Goal: Task Accomplishment & Management: Manage account settings

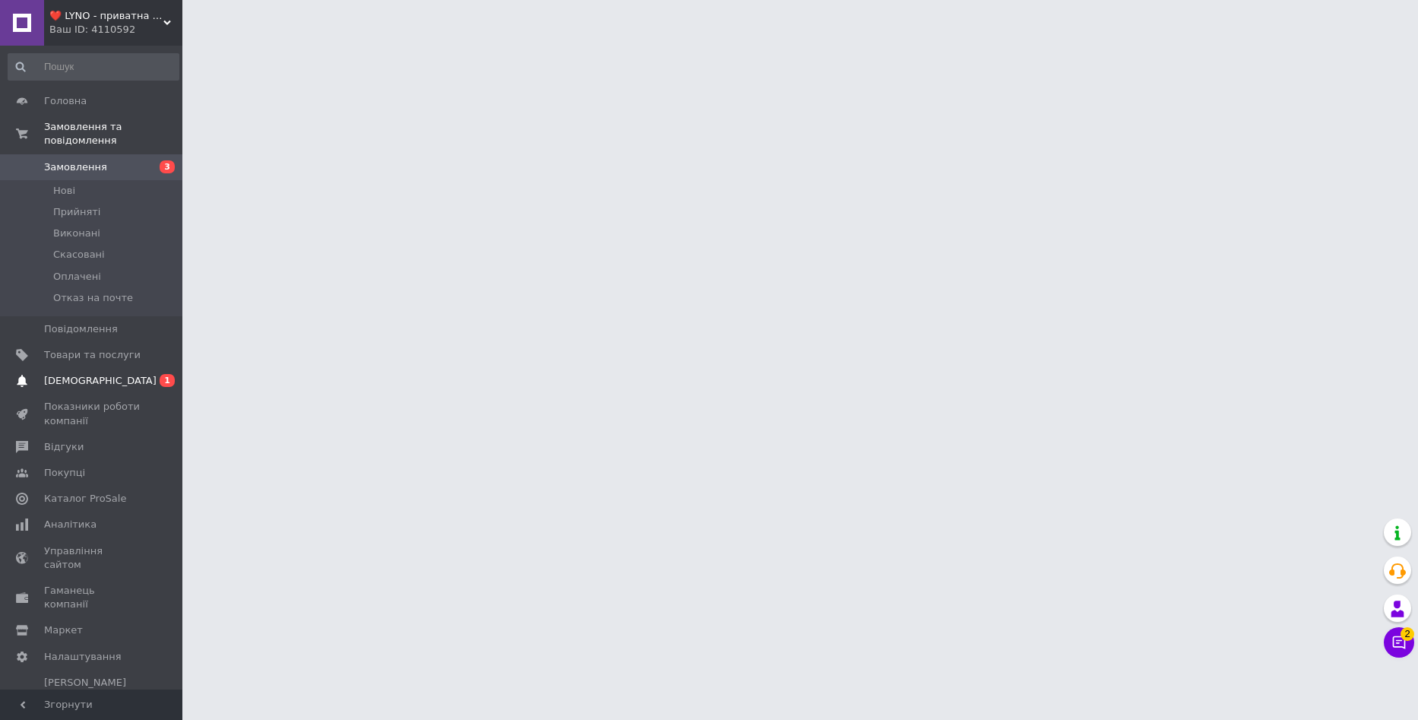
click at [132, 374] on span "[DEMOGRAPHIC_DATA]" at bounding box center [92, 381] width 97 height 14
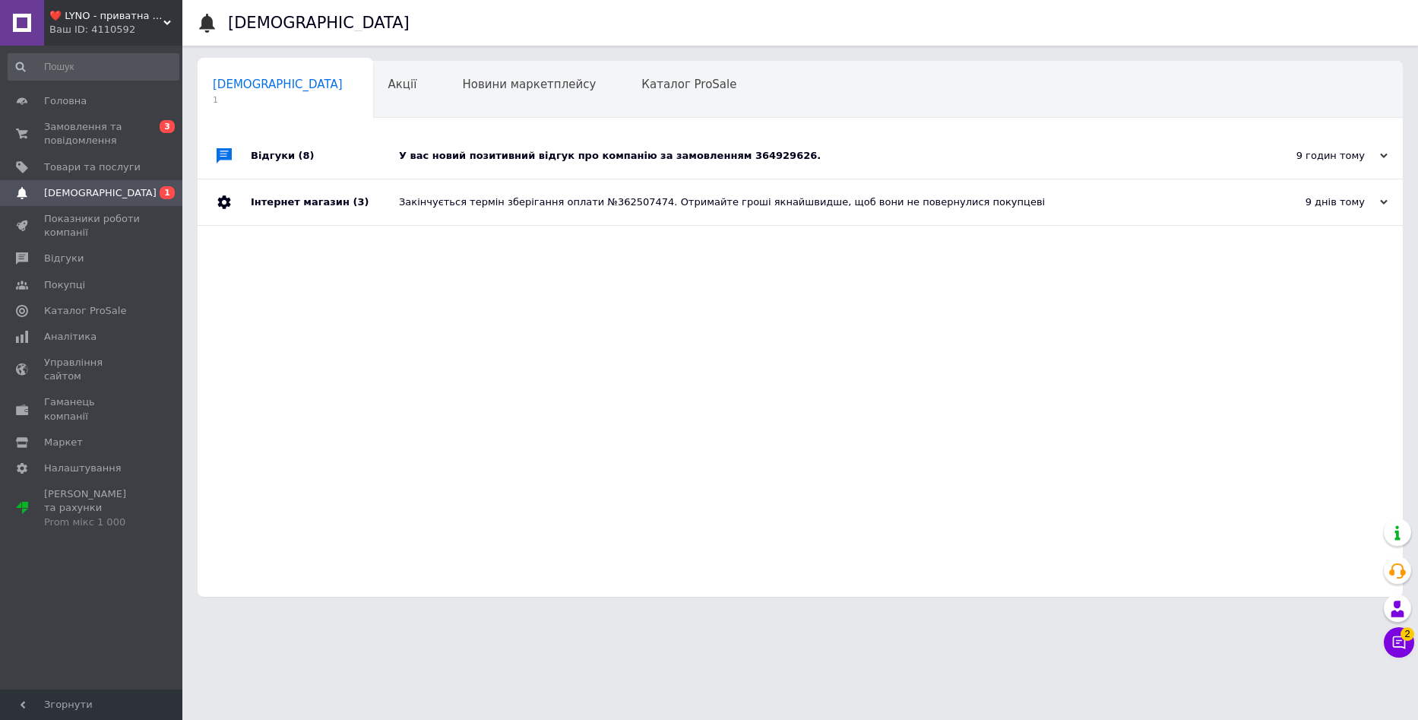
click at [546, 154] on div "У вас новий позитивний відгук про компанію за замовленням 364929626." at bounding box center [817, 156] width 837 height 14
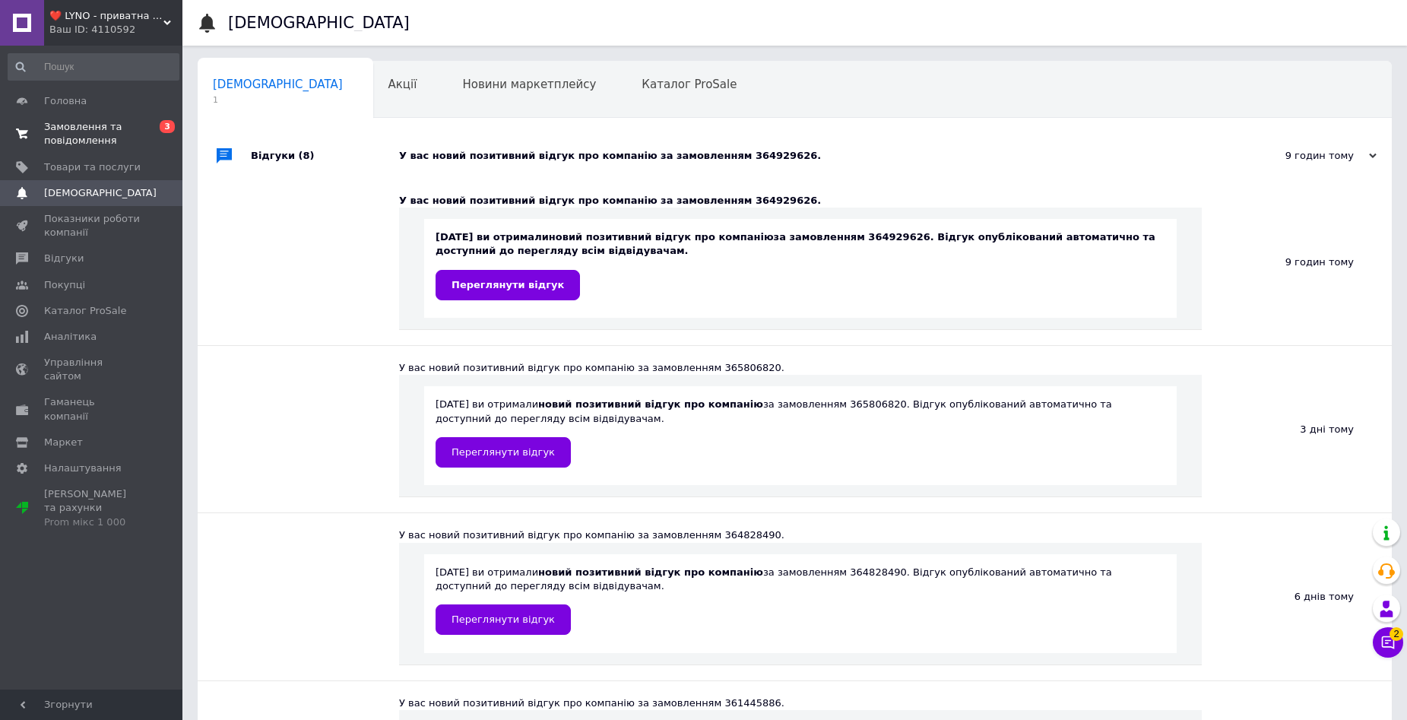
click at [115, 132] on span "Замовлення та повідомлення" at bounding box center [92, 133] width 97 height 27
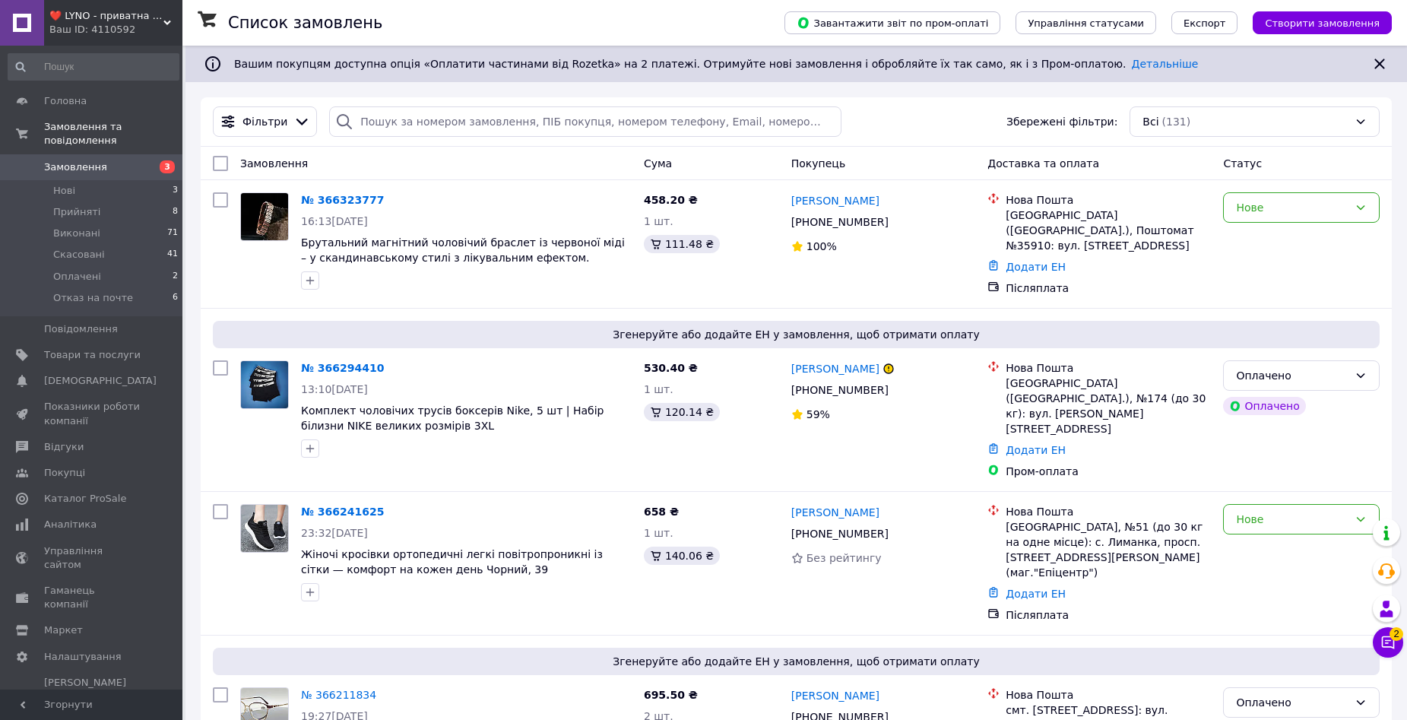
click at [1386, 637] on icon at bounding box center [1388, 642] width 13 height 13
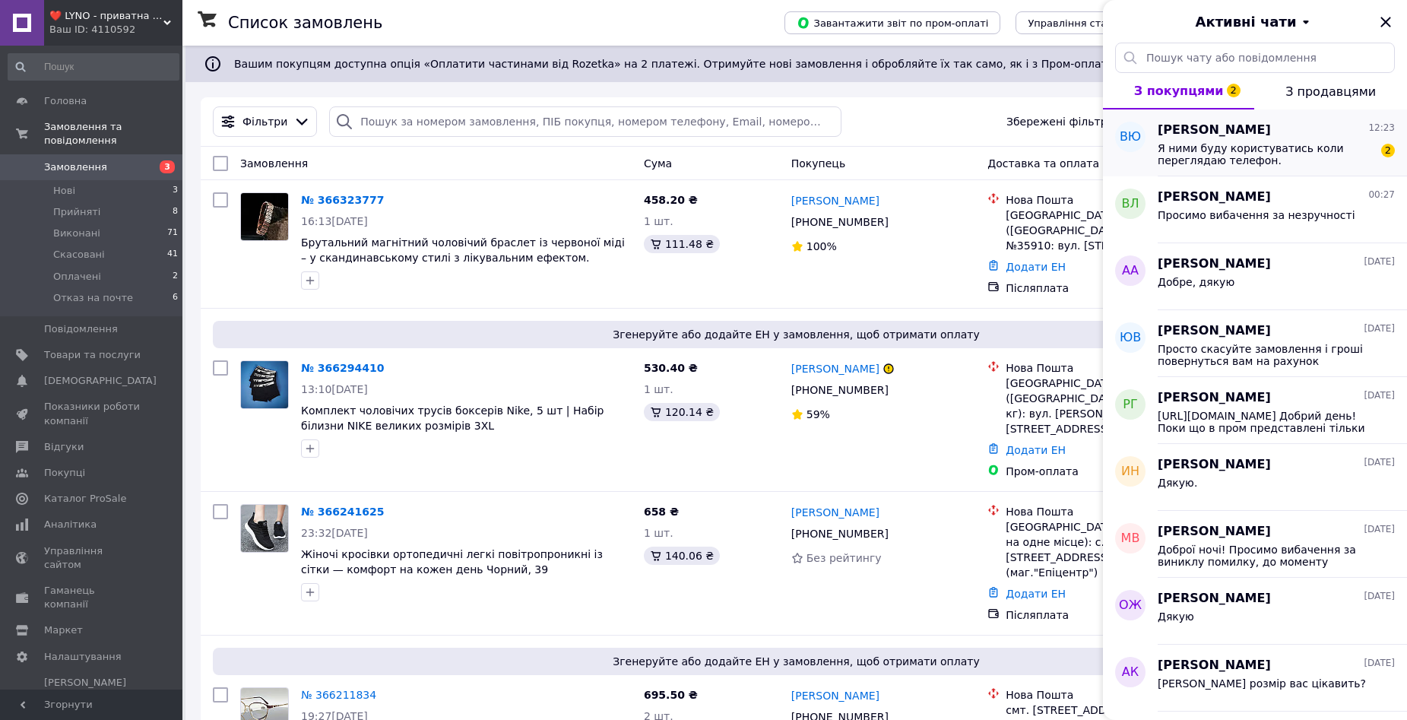
click at [1198, 166] on div "[PERSON_NAME] 12:23 Я ними буду користуватись коли переглядаю телефон. 2" at bounding box center [1282, 142] width 249 height 67
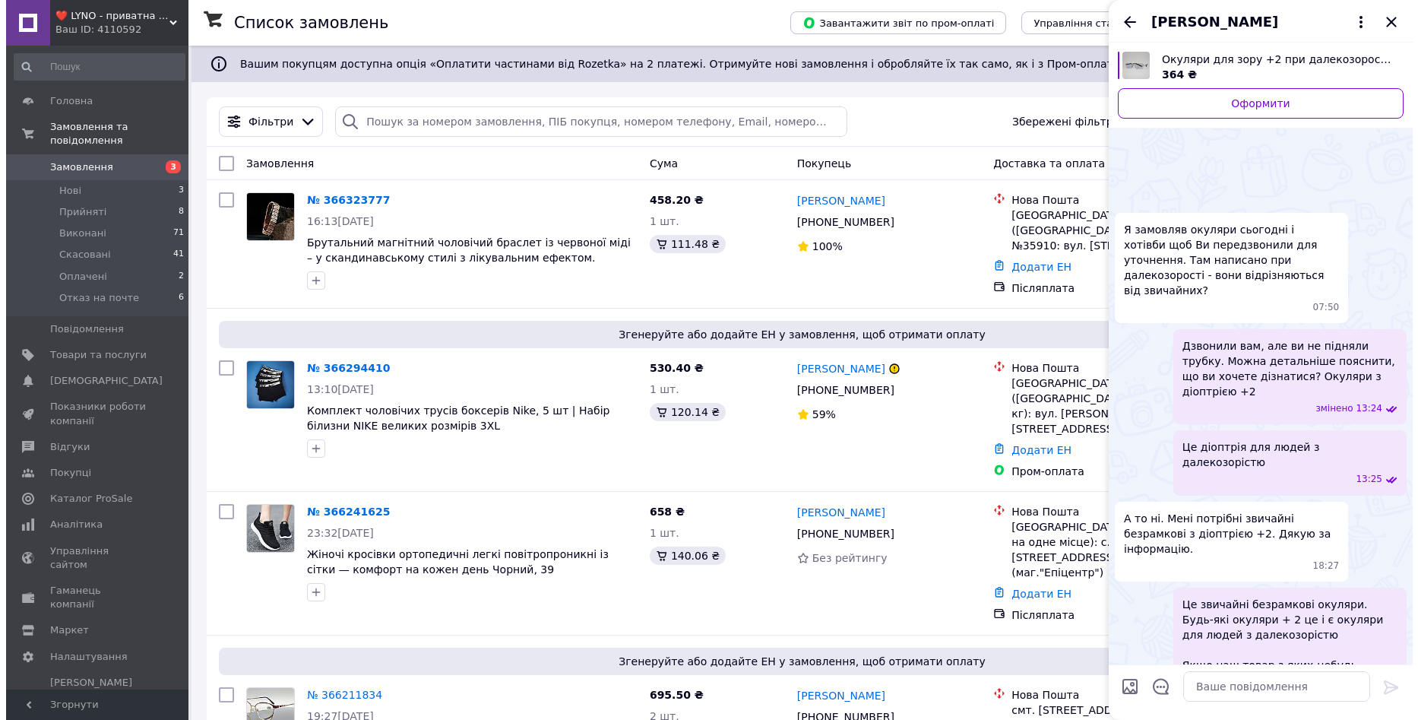
scroll to position [184, 0]
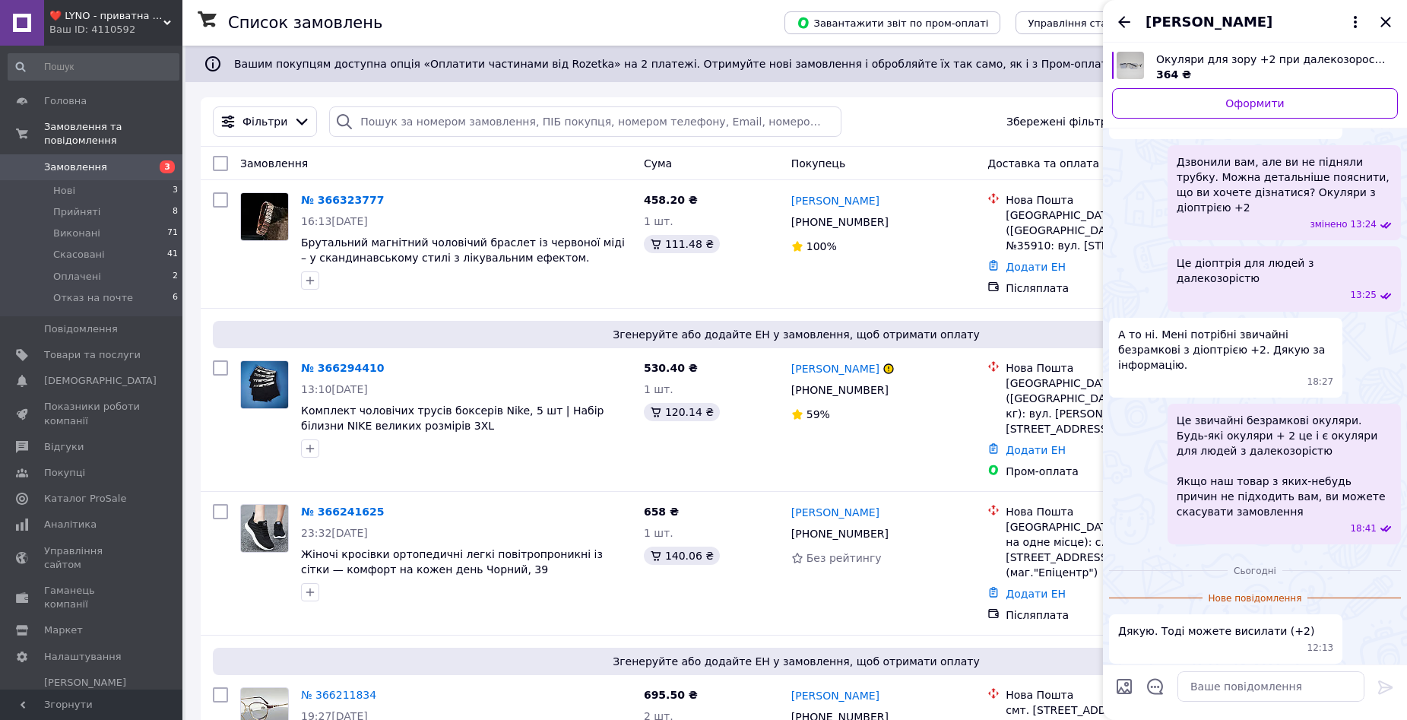
click at [1397, 18] on div "[PERSON_NAME]" at bounding box center [1255, 21] width 304 height 43
click at [1377, 21] on icon "Закрити" at bounding box center [1386, 22] width 18 height 18
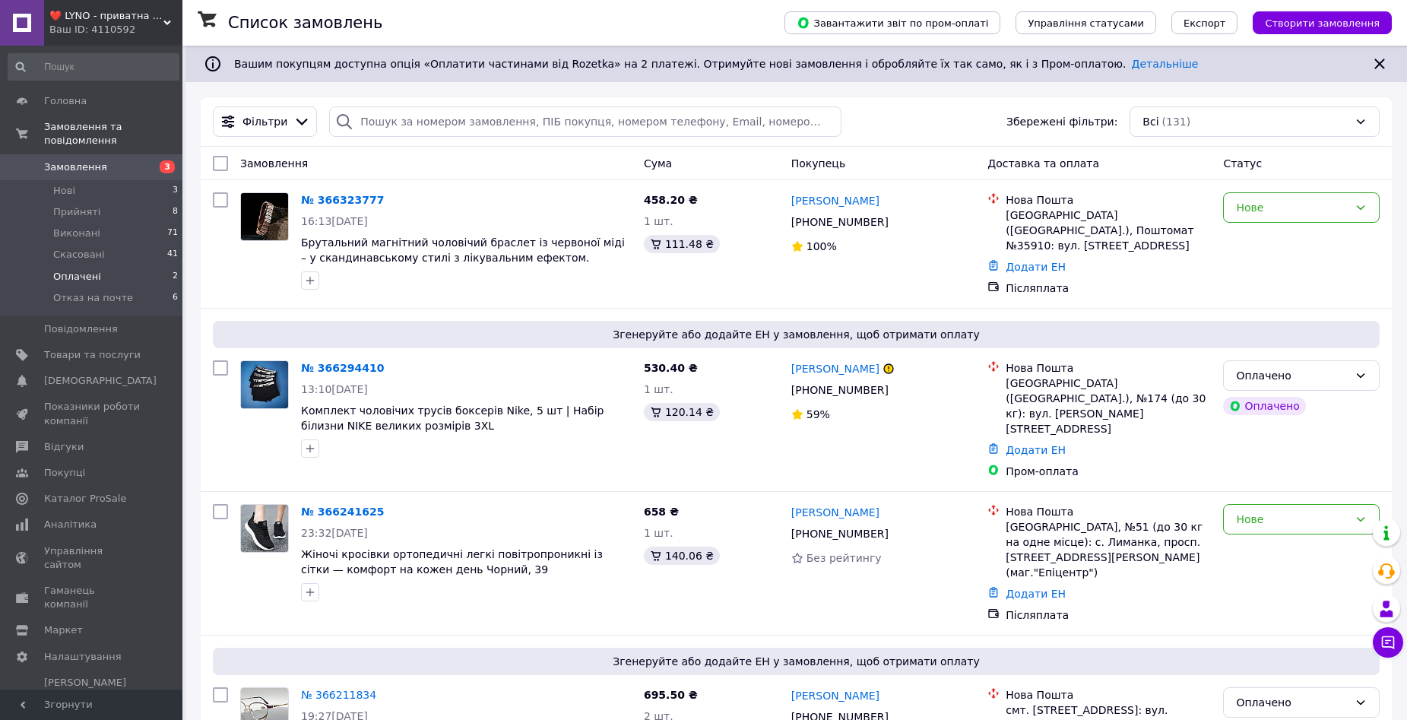
click at [132, 266] on li "Оплачені 2" at bounding box center [93, 276] width 187 height 21
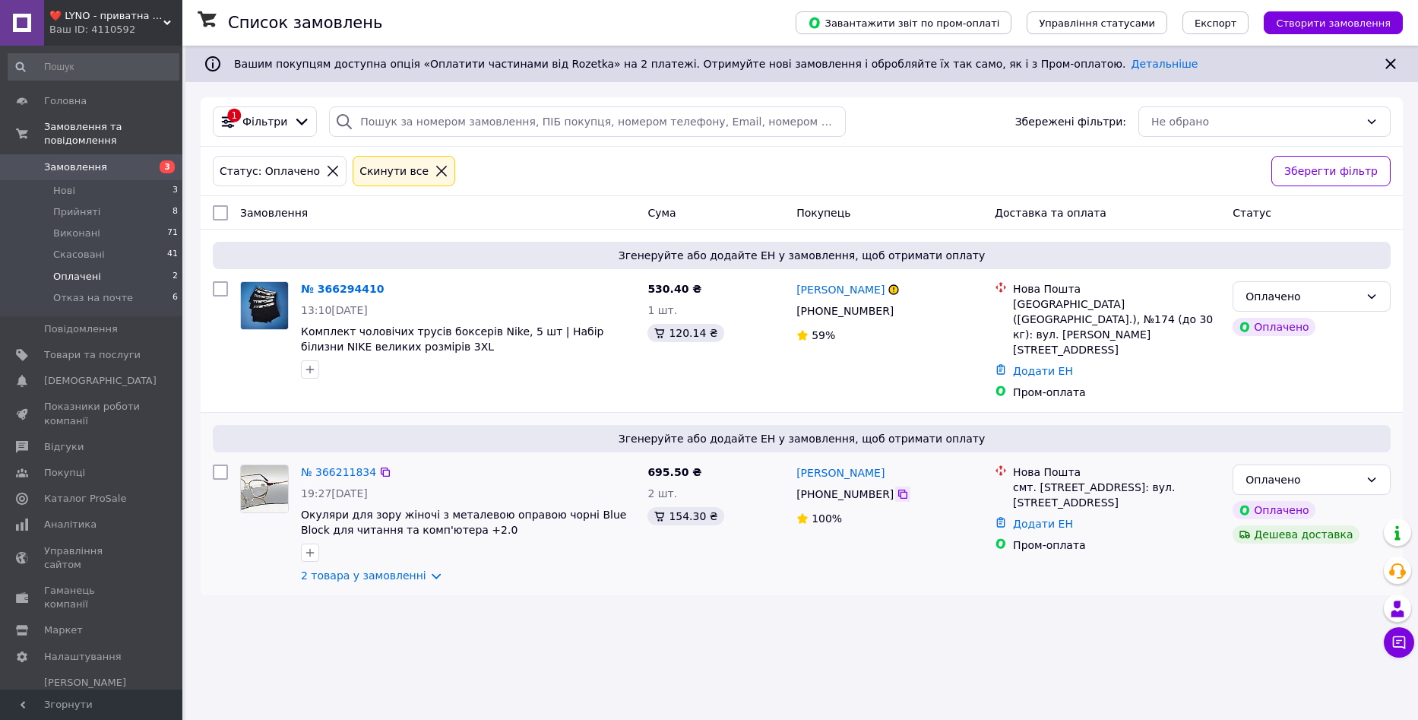
click at [897, 488] on icon at bounding box center [903, 494] width 12 height 12
click at [1023, 518] on link "Додати ЕН" at bounding box center [1043, 524] width 60 height 12
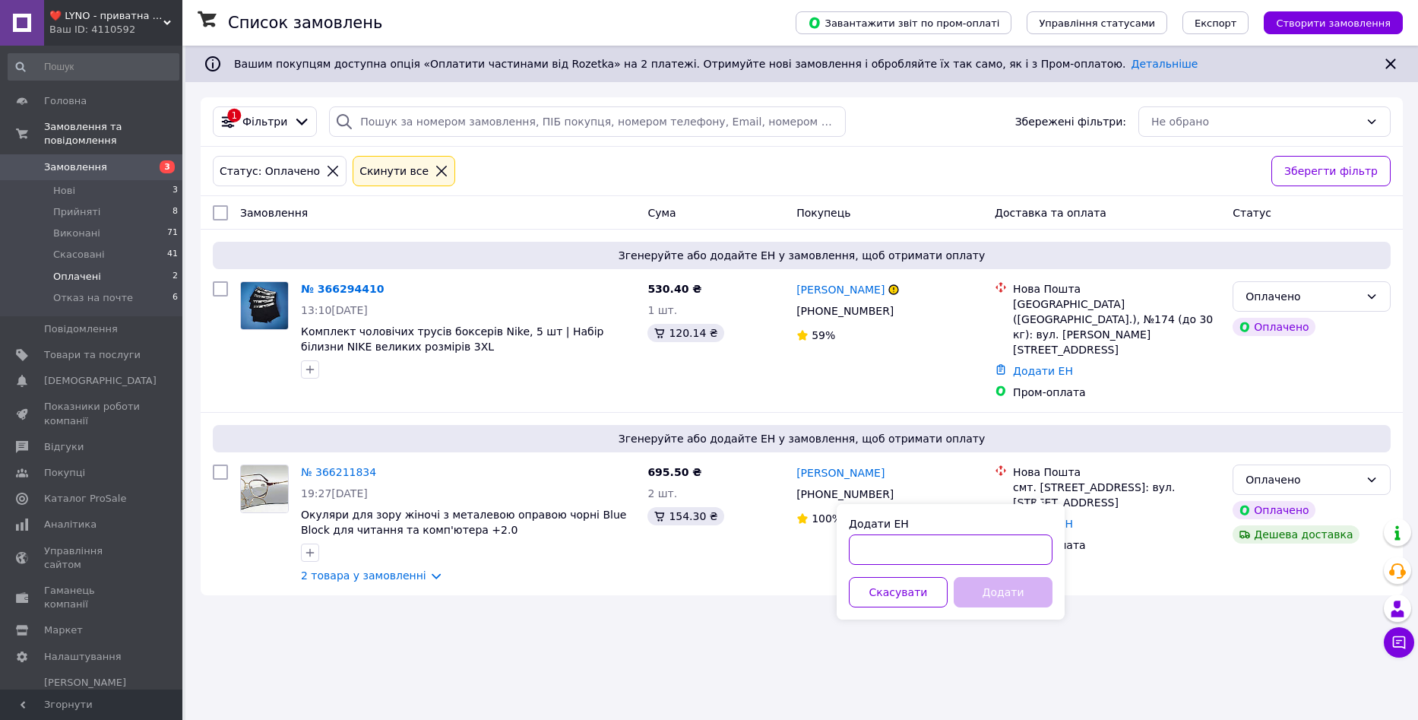
click at [959, 542] on input "Додати ЕН" at bounding box center [951, 549] width 204 height 30
paste input "20451268971915"
type input "20451268971915"
click at [1014, 591] on button "Додати" at bounding box center [1003, 592] width 99 height 30
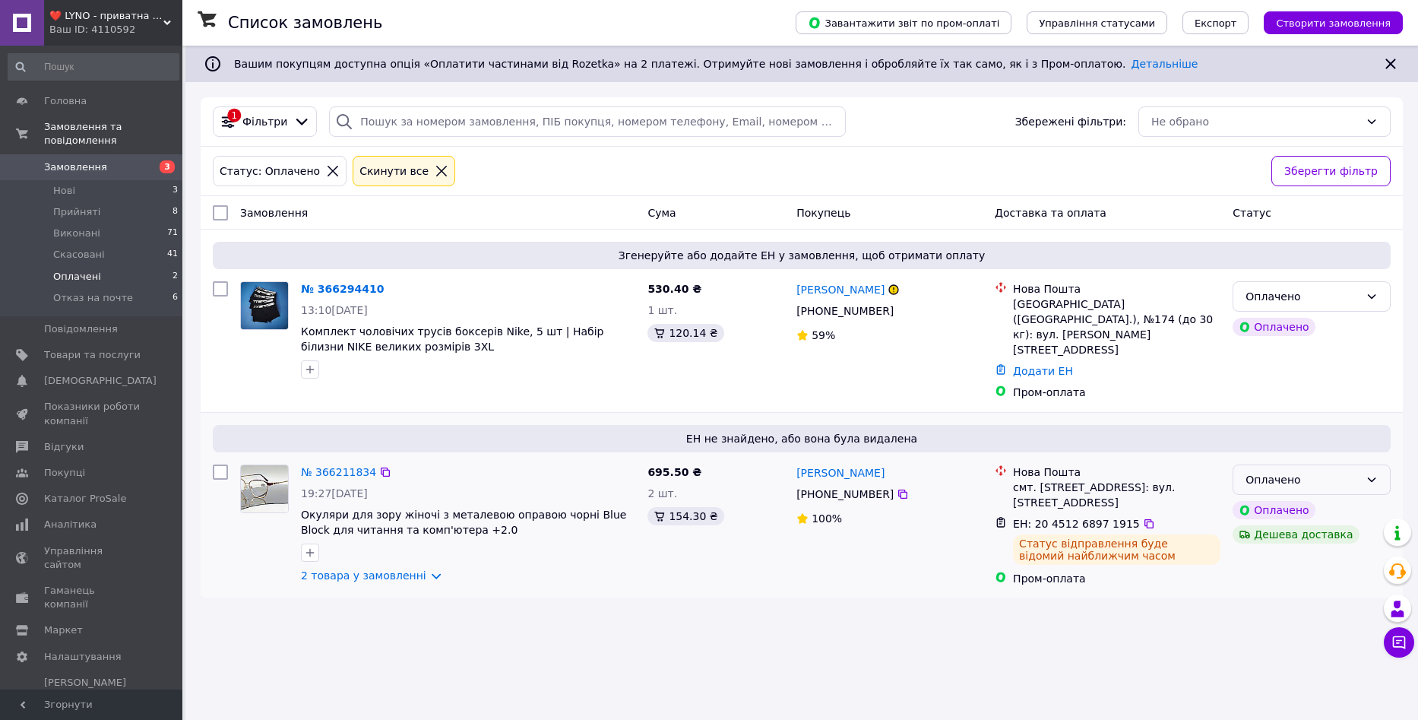
click at [1303, 471] on div "Оплачено" at bounding box center [1303, 479] width 114 height 17
click at [1301, 492] on li "Прийнято" at bounding box center [1312, 491] width 157 height 27
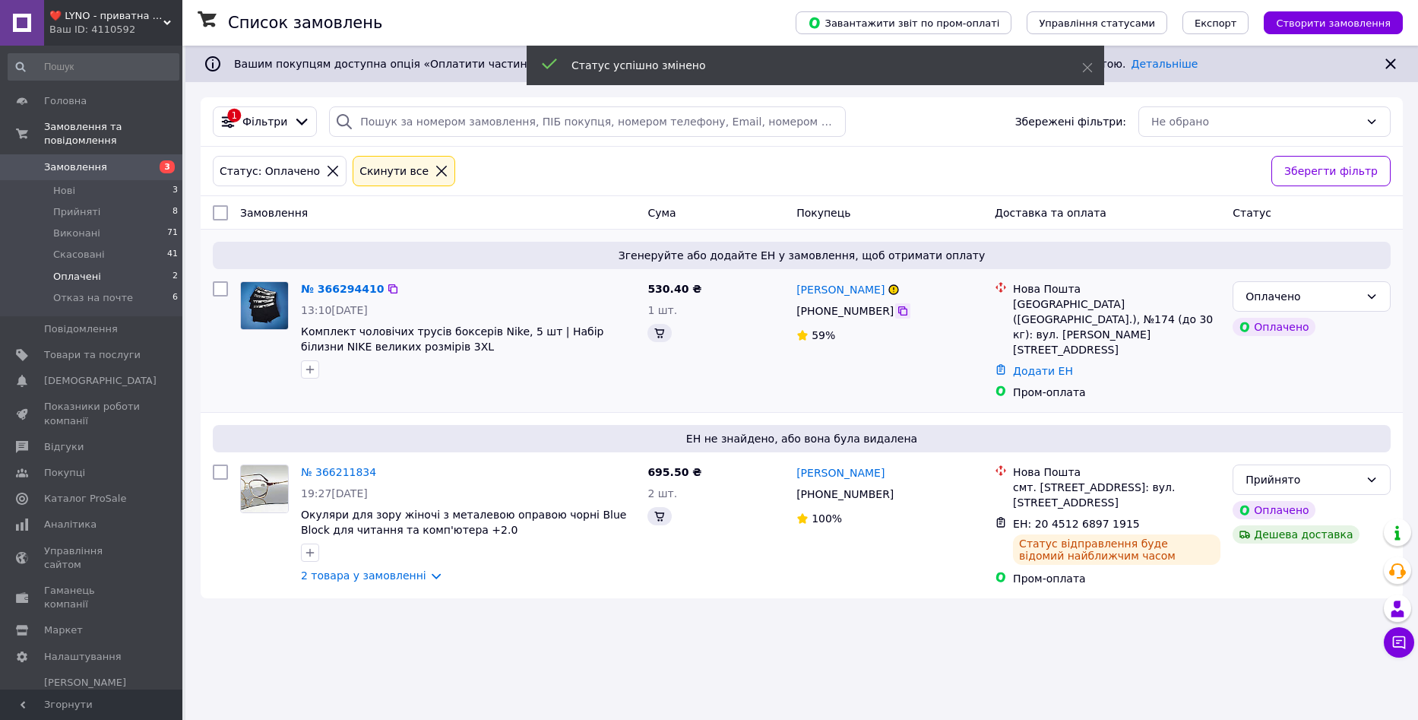
click at [897, 309] on icon at bounding box center [903, 311] width 12 height 12
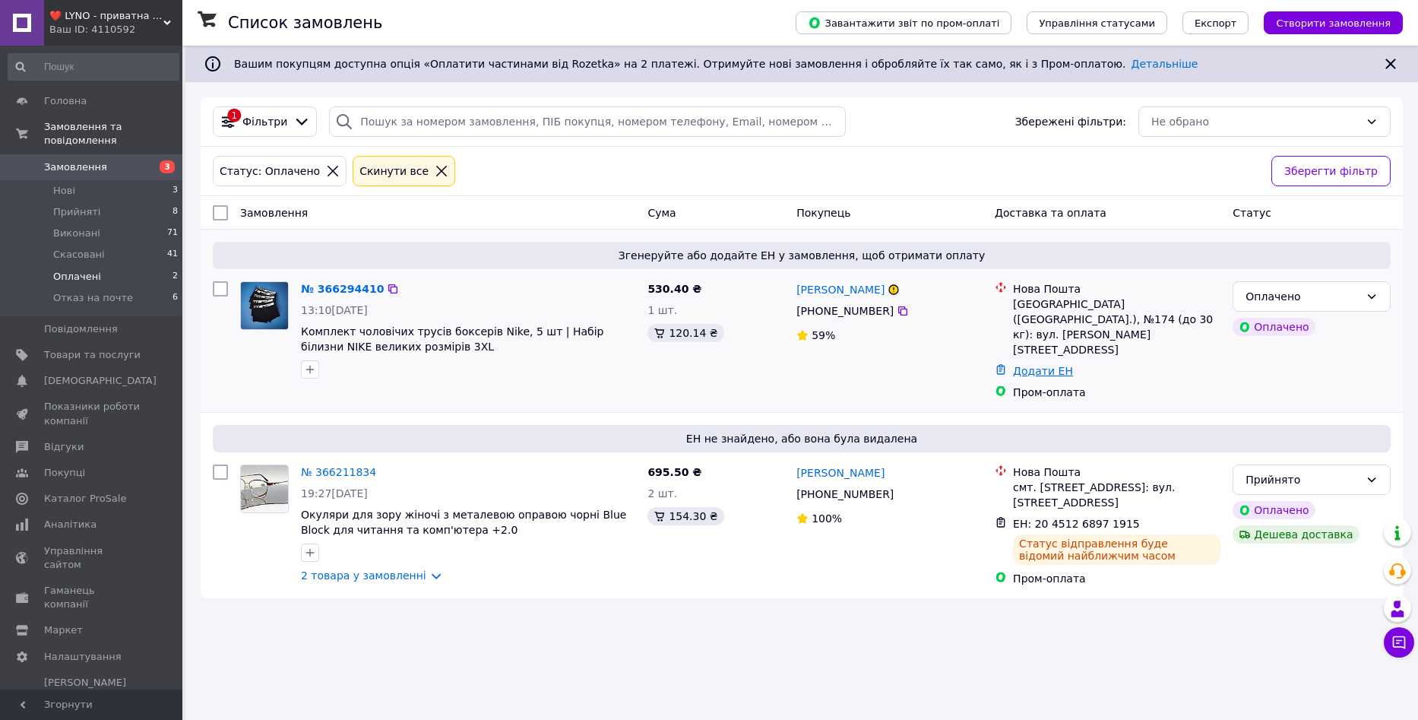
click at [1051, 365] on link "Додати ЕН" at bounding box center [1043, 371] width 60 height 12
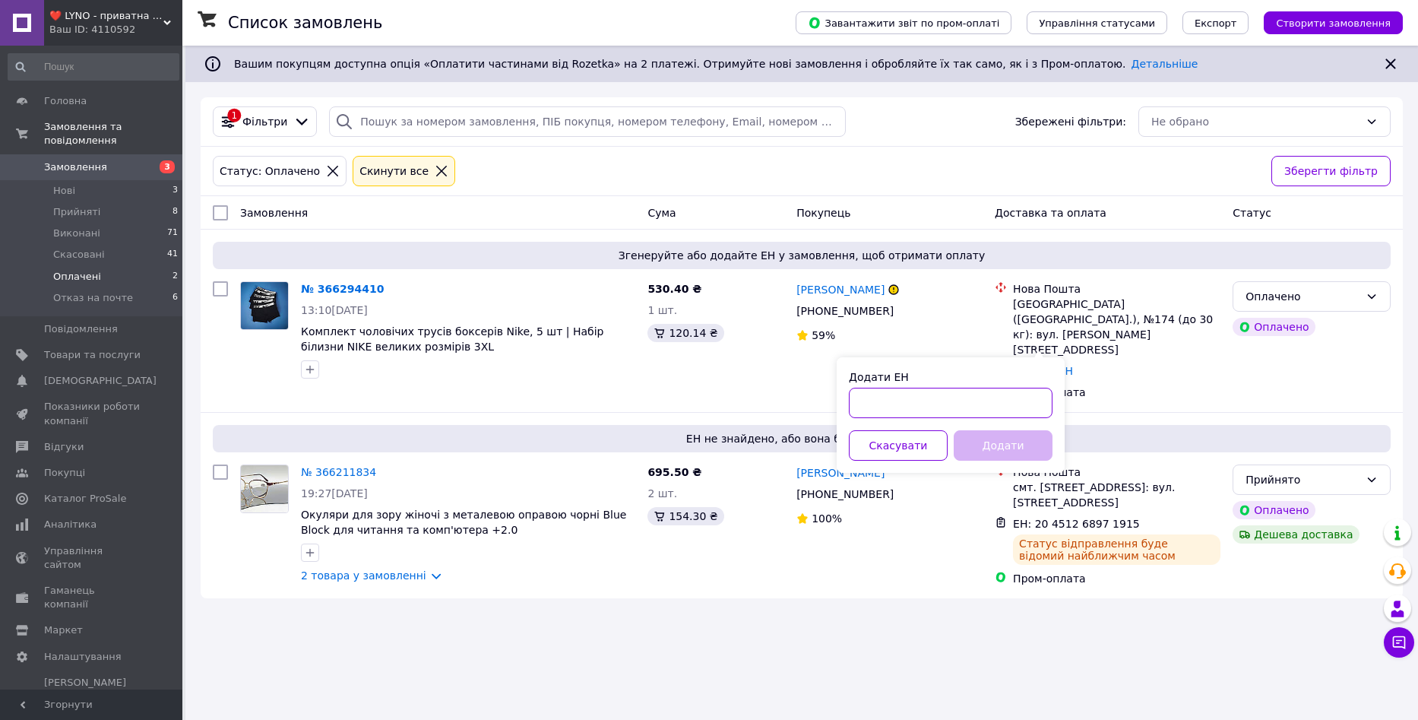
click at [969, 407] on input "Додати ЕН" at bounding box center [951, 403] width 204 height 30
paste input "20451269087200"
type input "20451269087200"
click at [1000, 444] on button "Додати" at bounding box center [1003, 445] width 99 height 30
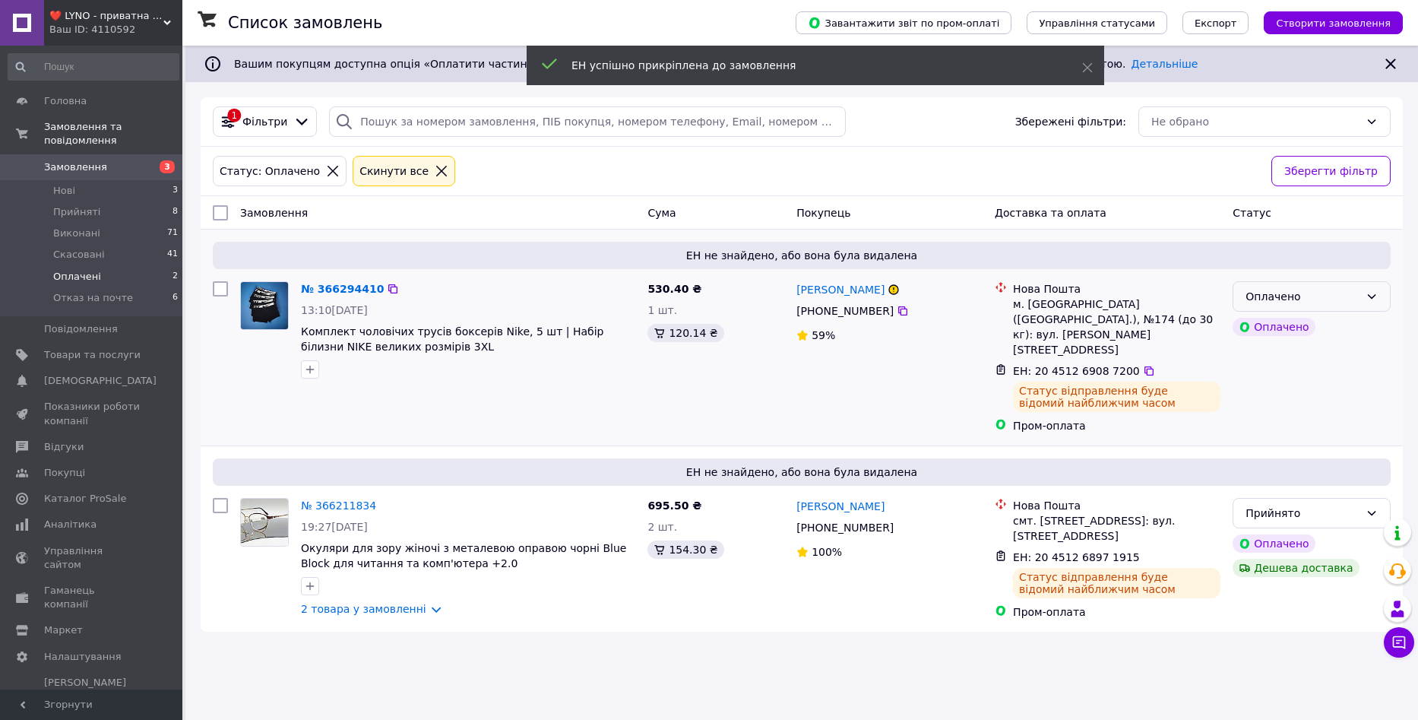
click at [1333, 300] on div "Оплачено" at bounding box center [1303, 296] width 114 height 17
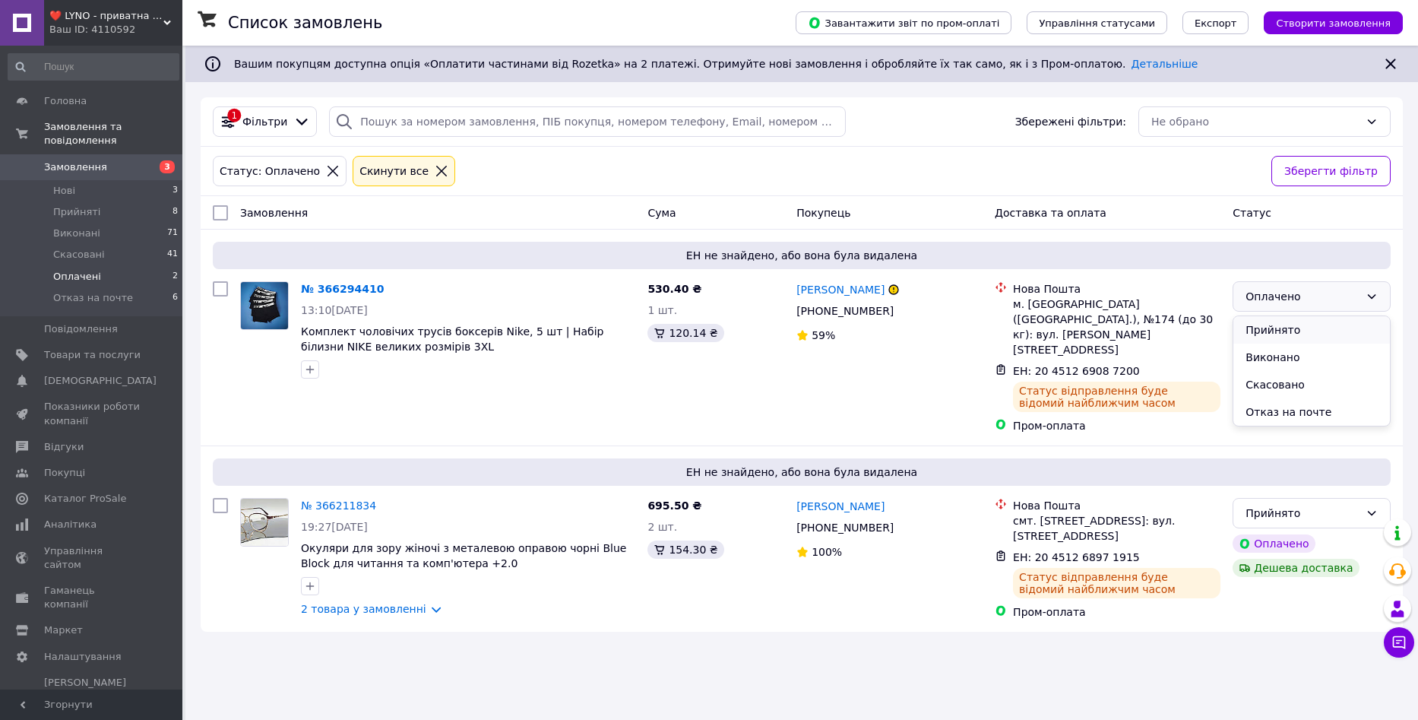
click at [1314, 322] on li "Прийнято" at bounding box center [1312, 329] width 157 height 27
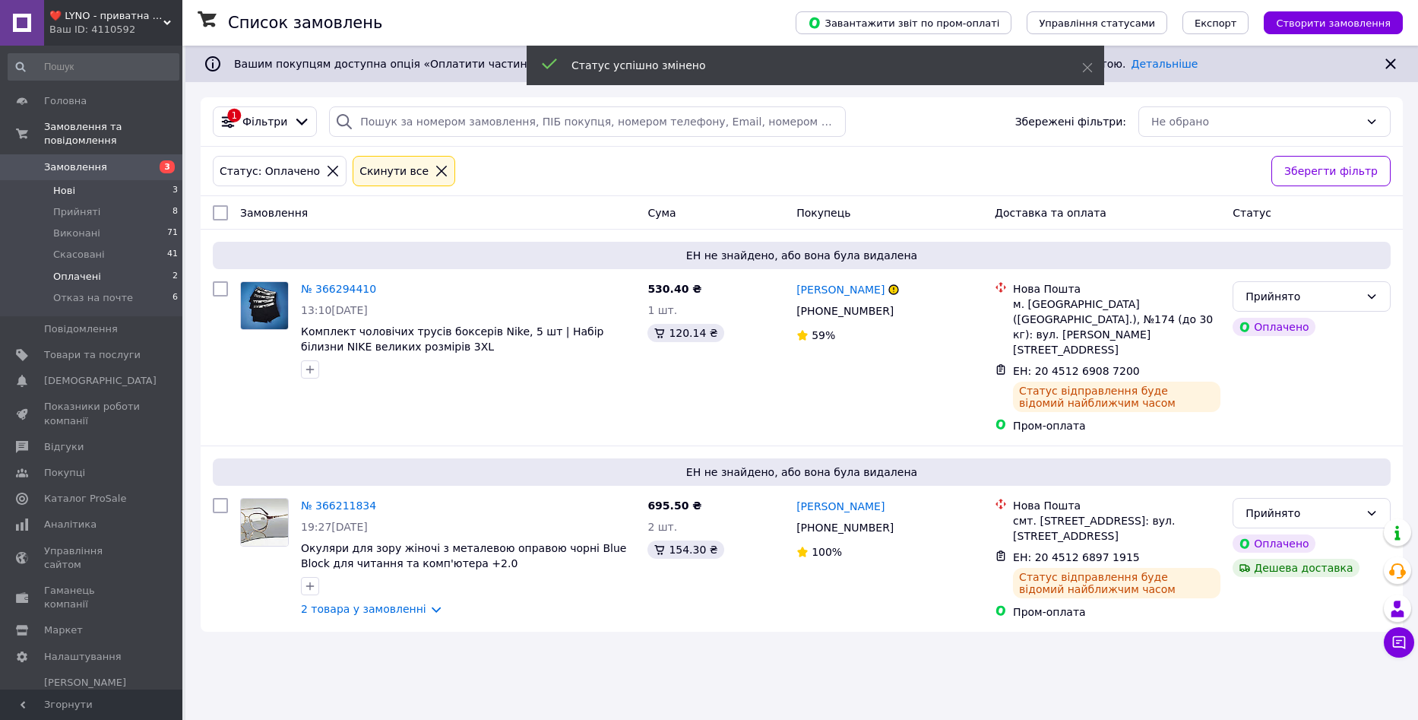
click at [134, 180] on li "Нові 3" at bounding box center [93, 190] width 187 height 21
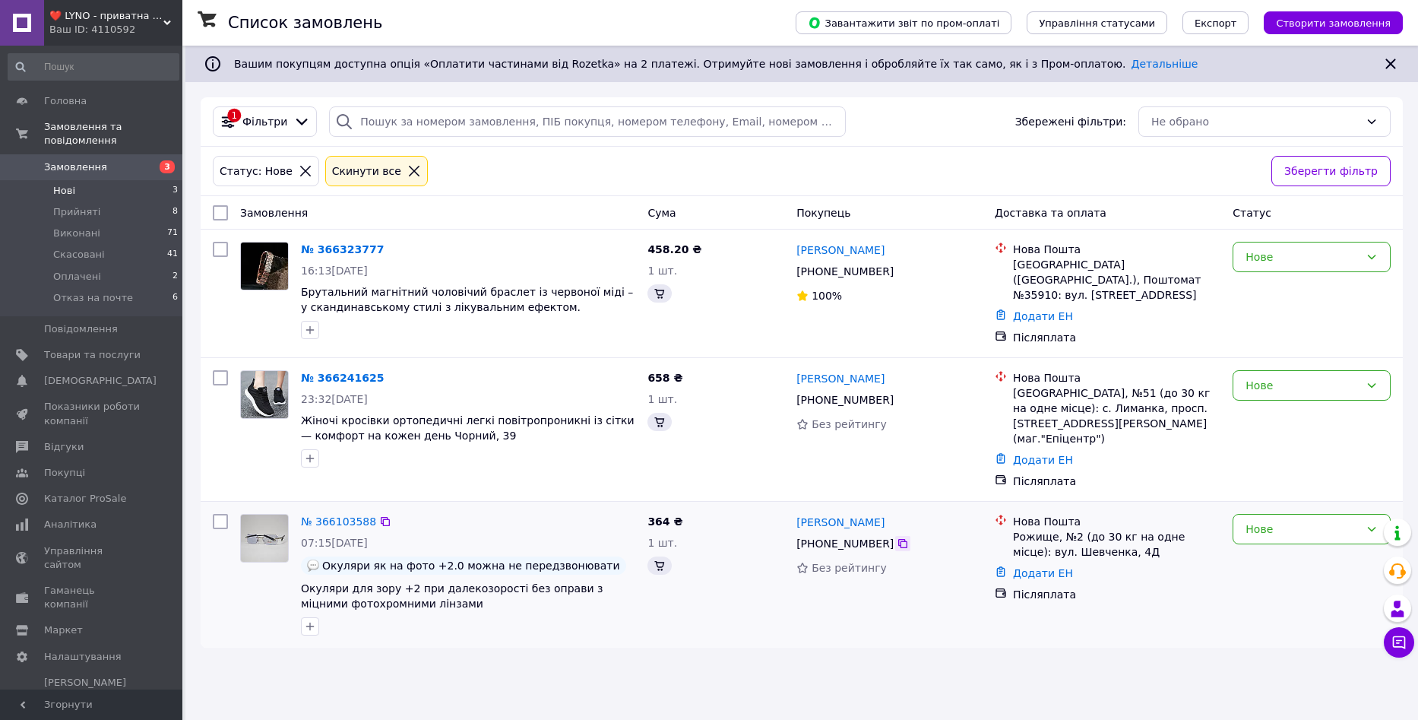
click at [898, 539] on icon at bounding box center [902, 543] width 9 height 9
click at [1397, 641] on icon at bounding box center [1399, 642] width 13 height 13
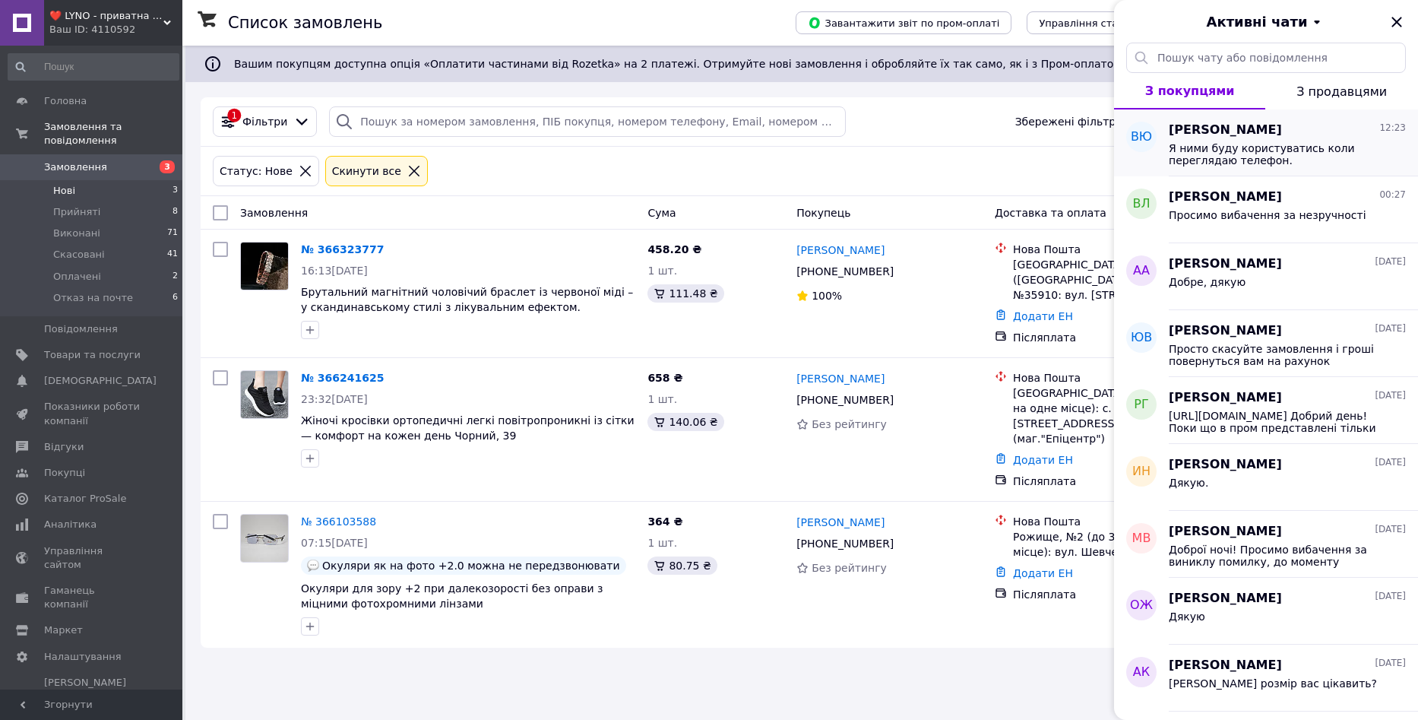
click at [1246, 135] on span "[PERSON_NAME]" at bounding box center [1225, 130] width 113 height 17
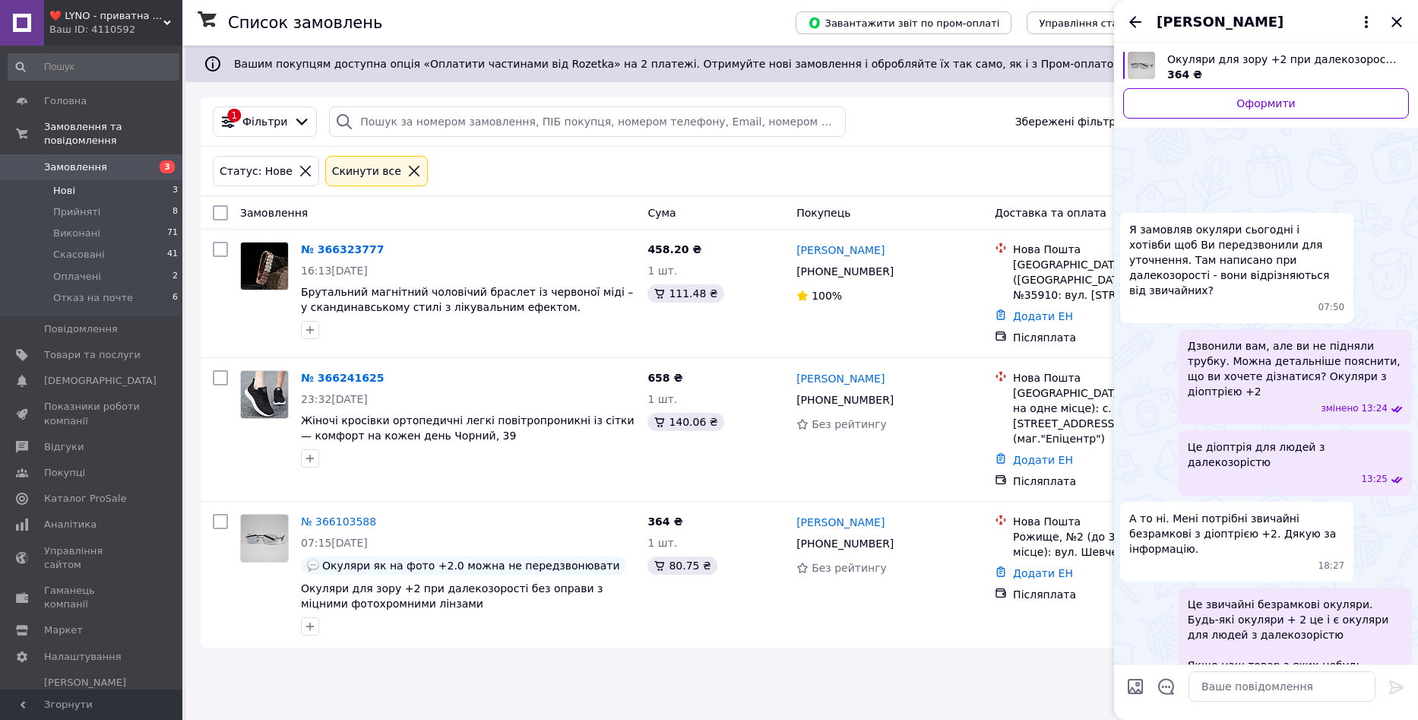
scroll to position [160, 0]
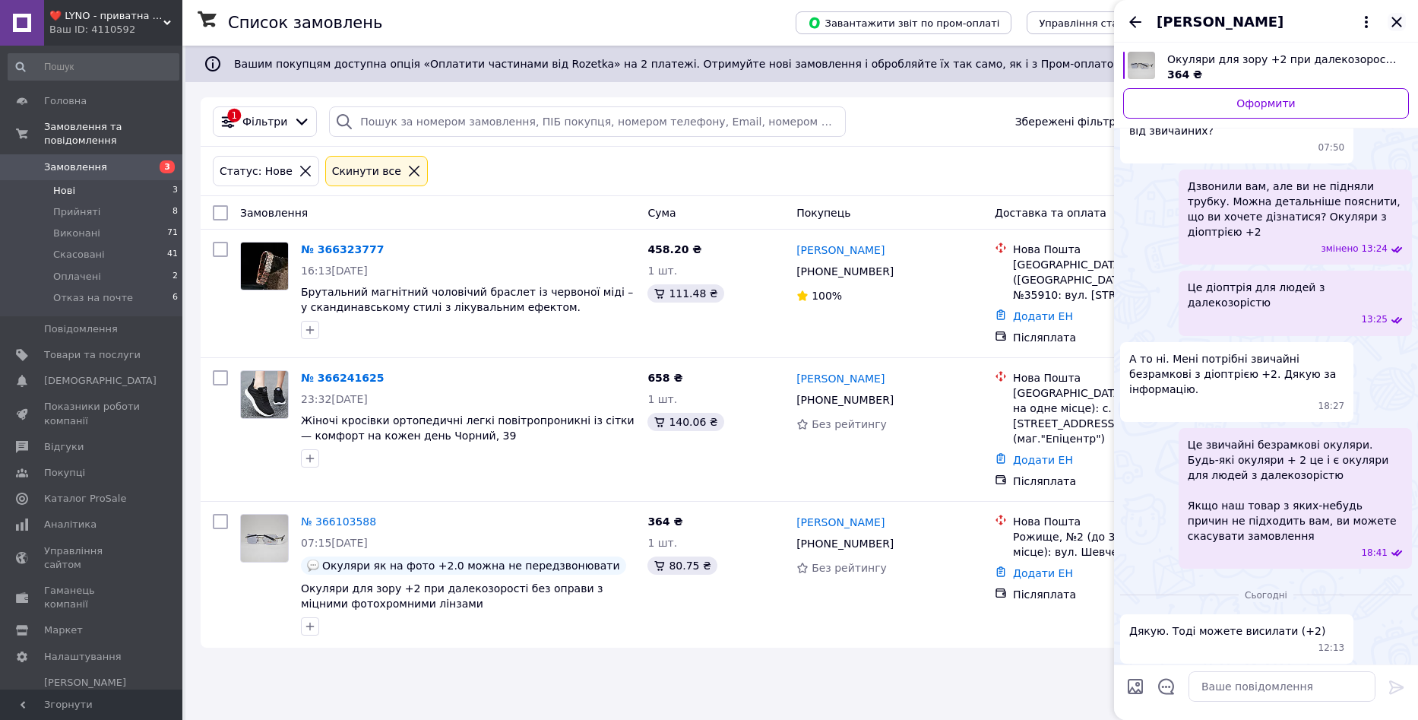
click at [1396, 14] on icon "Закрити" at bounding box center [1397, 22] width 18 height 18
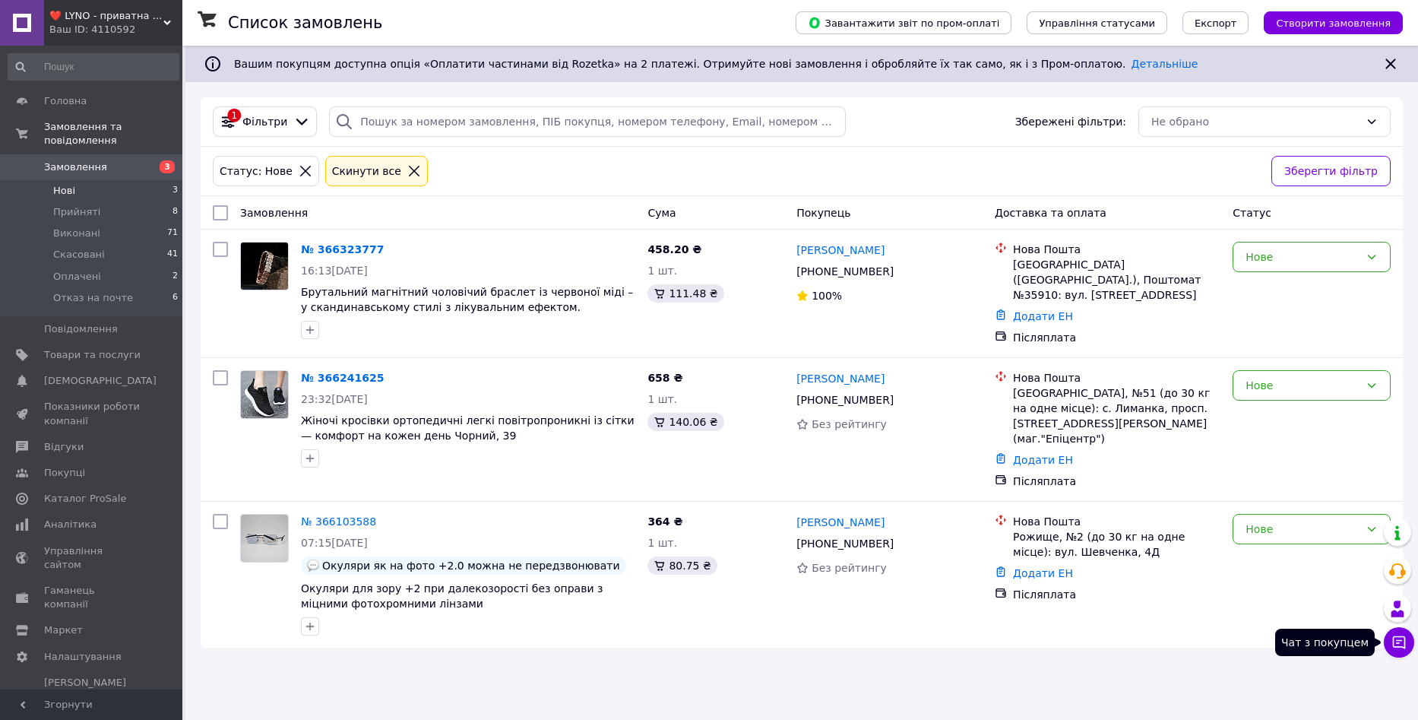
click at [1395, 638] on icon at bounding box center [1399, 642] width 15 height 15
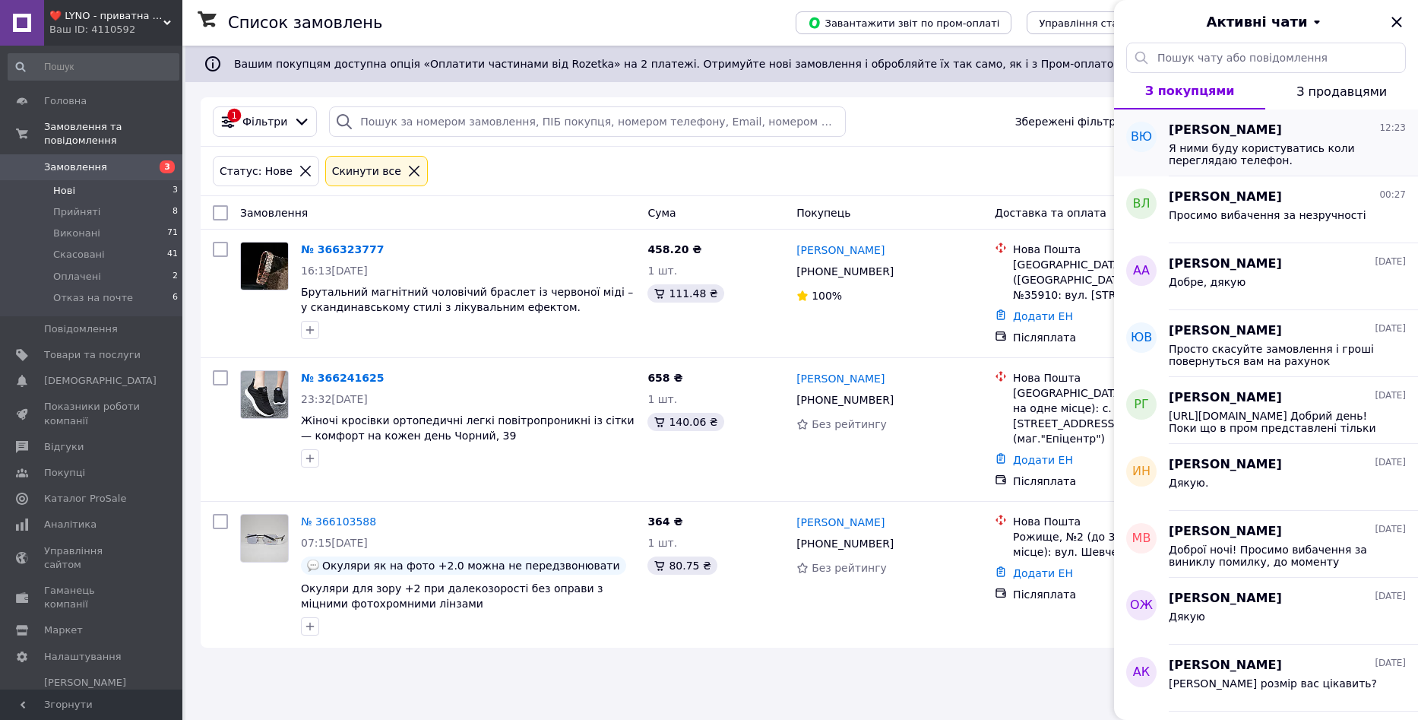
click at [1264, 157] on span "Я ними буду користуватись коли переглядаю телефон." at bounding box center [1277, 154] width 216 height 24
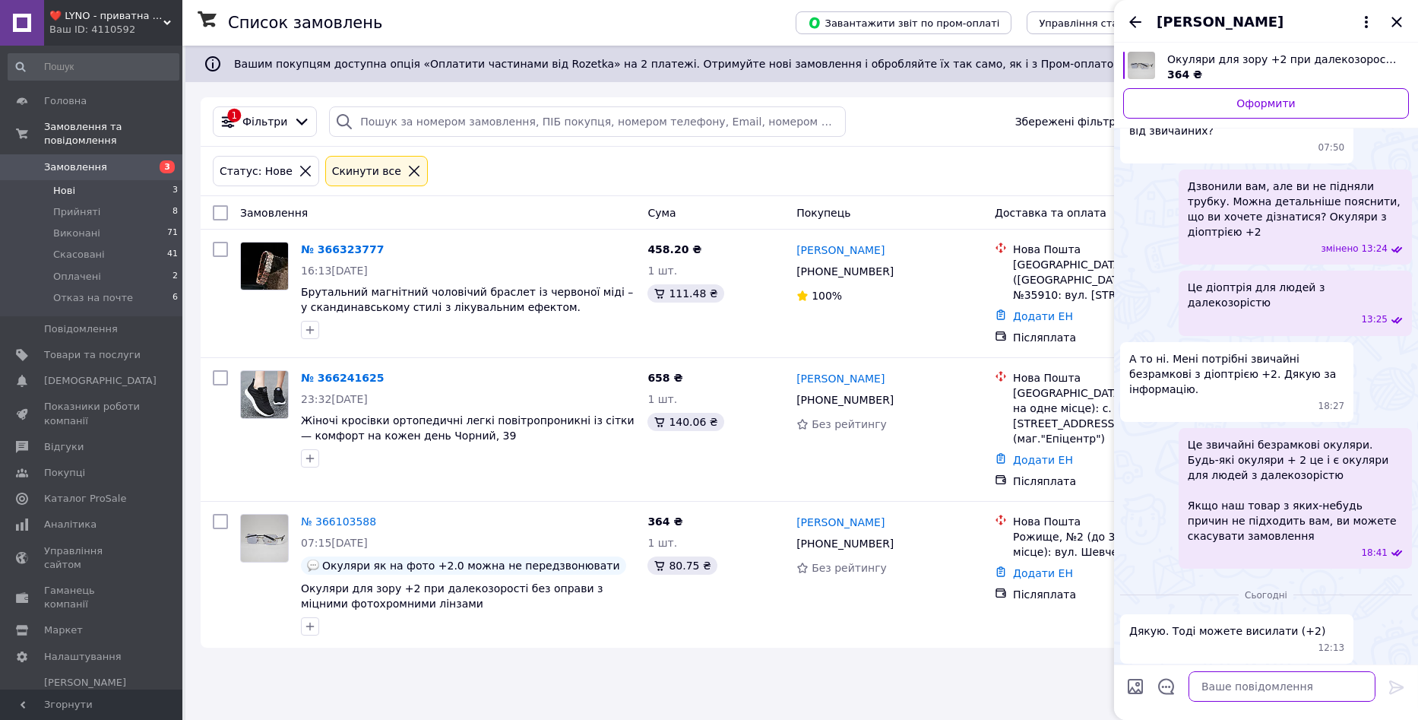
click at [1318, 684] on textarea at bounding box center [1282, 686] width 187 height 30
paste textarea "Добре! У будь-якому випадку, перед отриманням посилки ви можете перевірити їх, …"
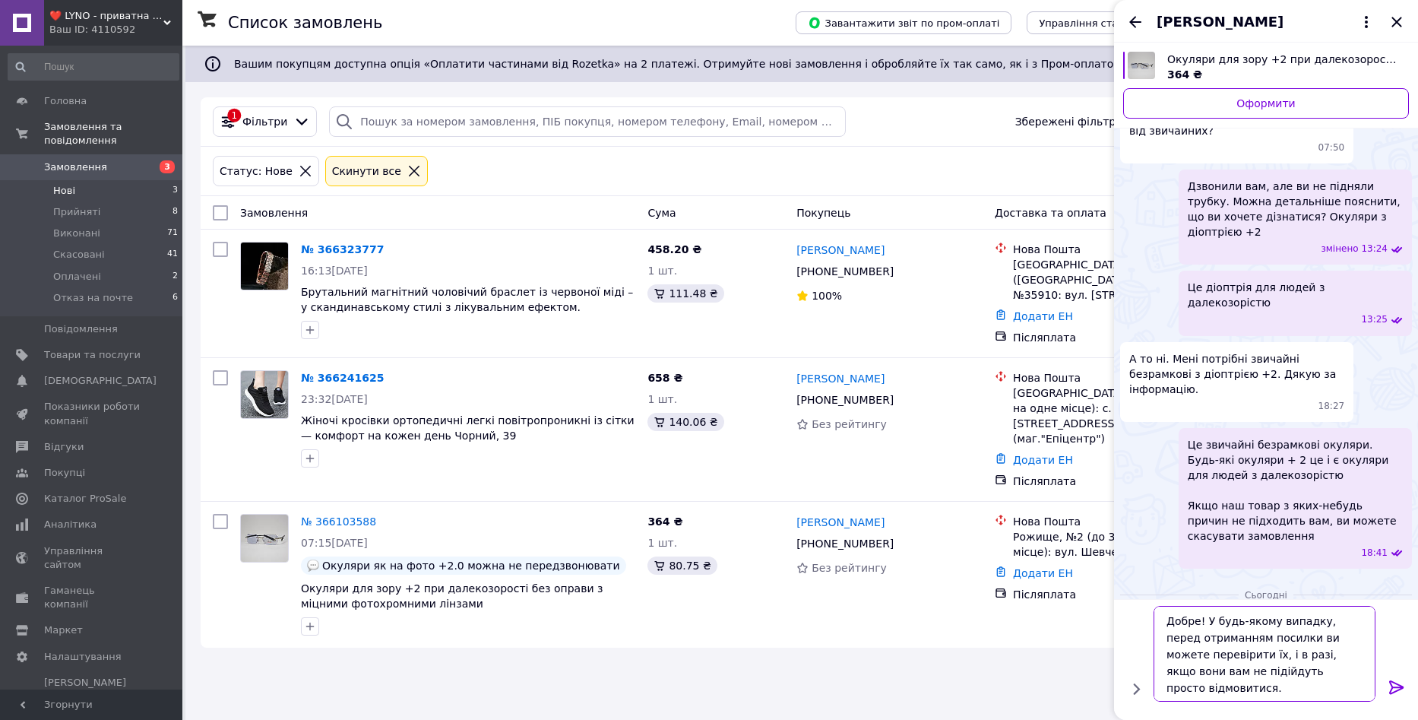
type textarea "Добре! У будь-якому випадку, перед отриманням посилки ви можете перевірити їх, …"
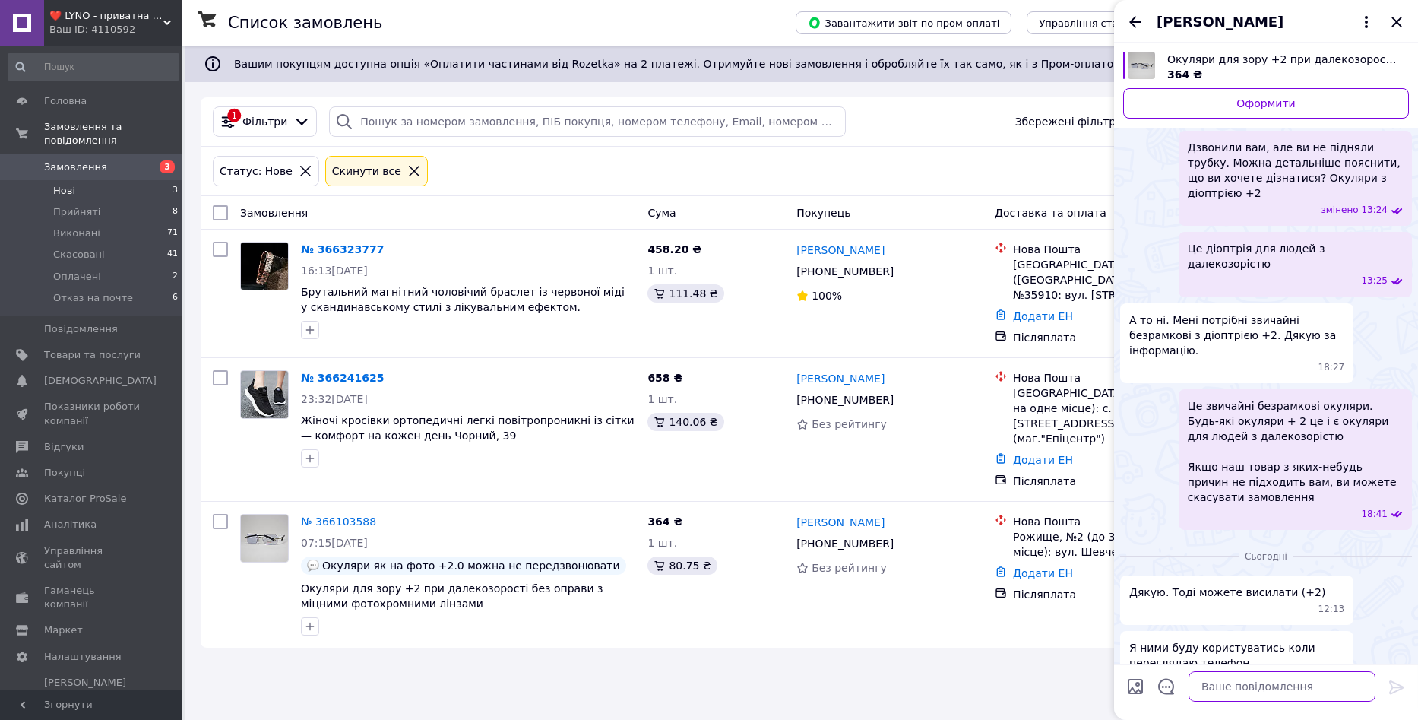
scroll to position [222, 0]
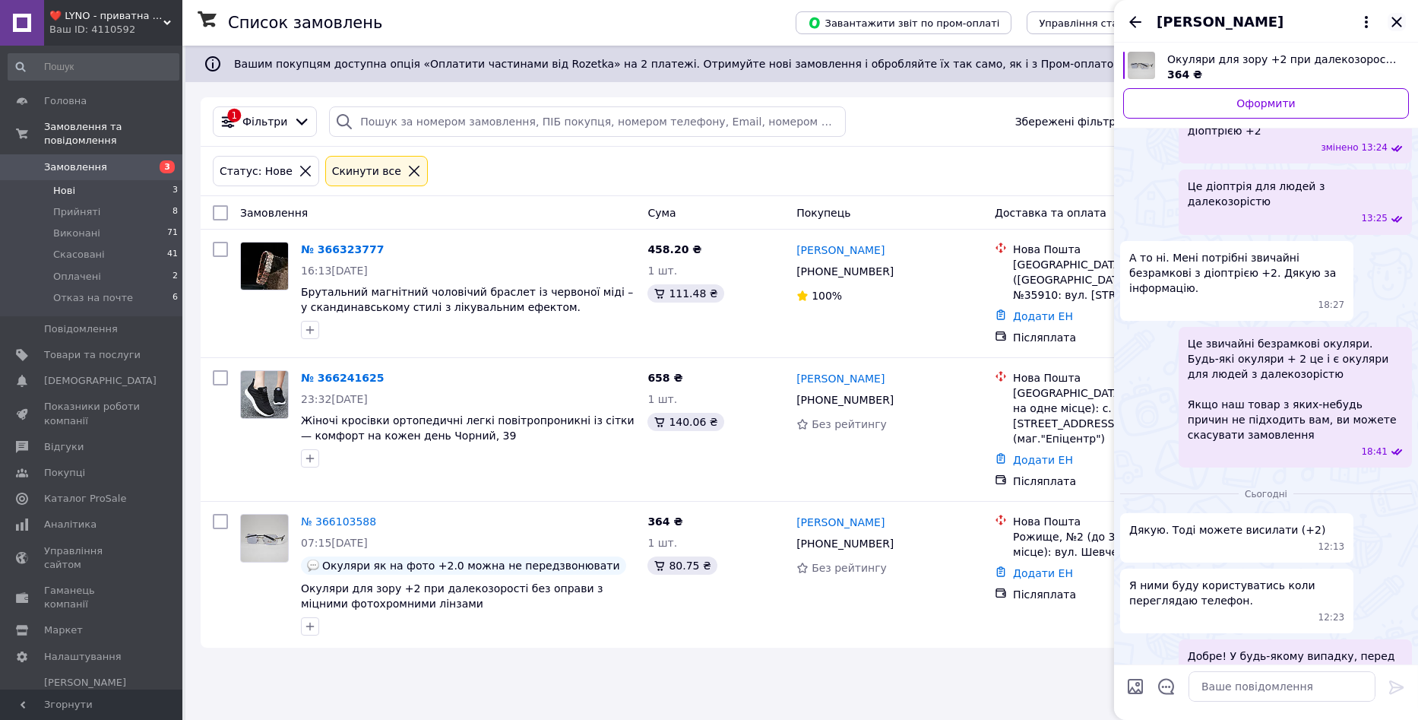
click at [1393, 22] on icon "Закрити" at bounding box center [1397, 22] width 18 height 18
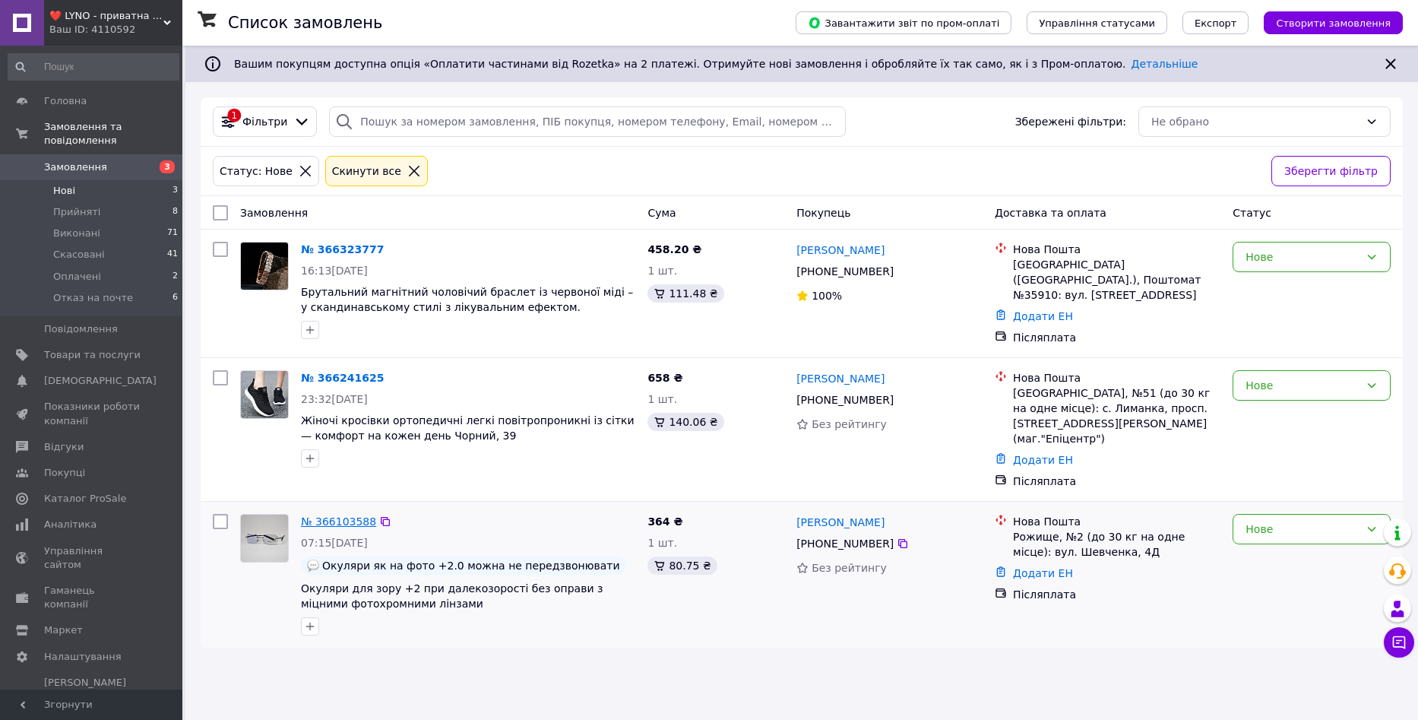
click at [365, 515] on link "№ 366103588" at bounding box center [338, 521] width 75 height 12
click at [1051, 567] on link "Додати ЕН" at bounding box center [1043, 573] width 60 height 12
click at [993, 609] on input "Додати ЕН" at bounding box center [951, 614] width 204 height 30
paste input "20451269203189"
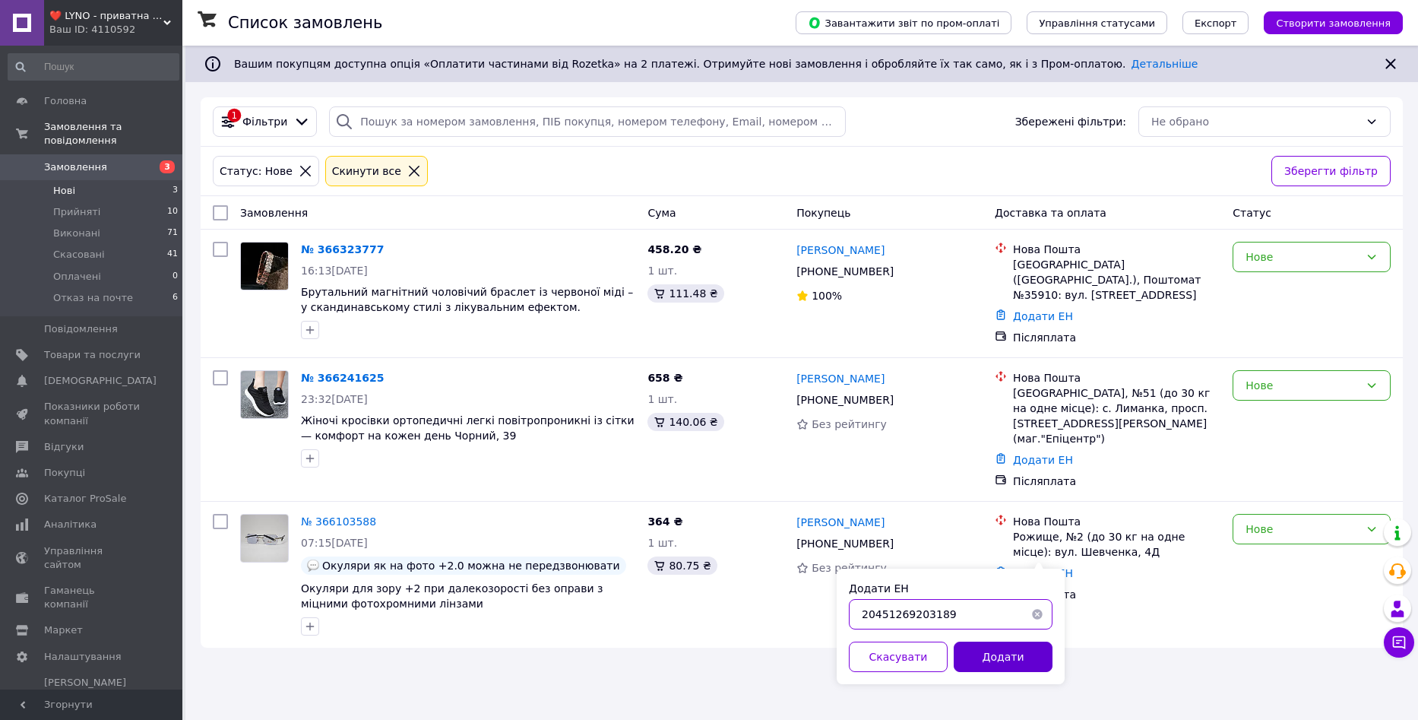
type input "20451269203189"
click at [996, 658] on button "Додати" at bounding box center [1003, 657] width 99 height 30
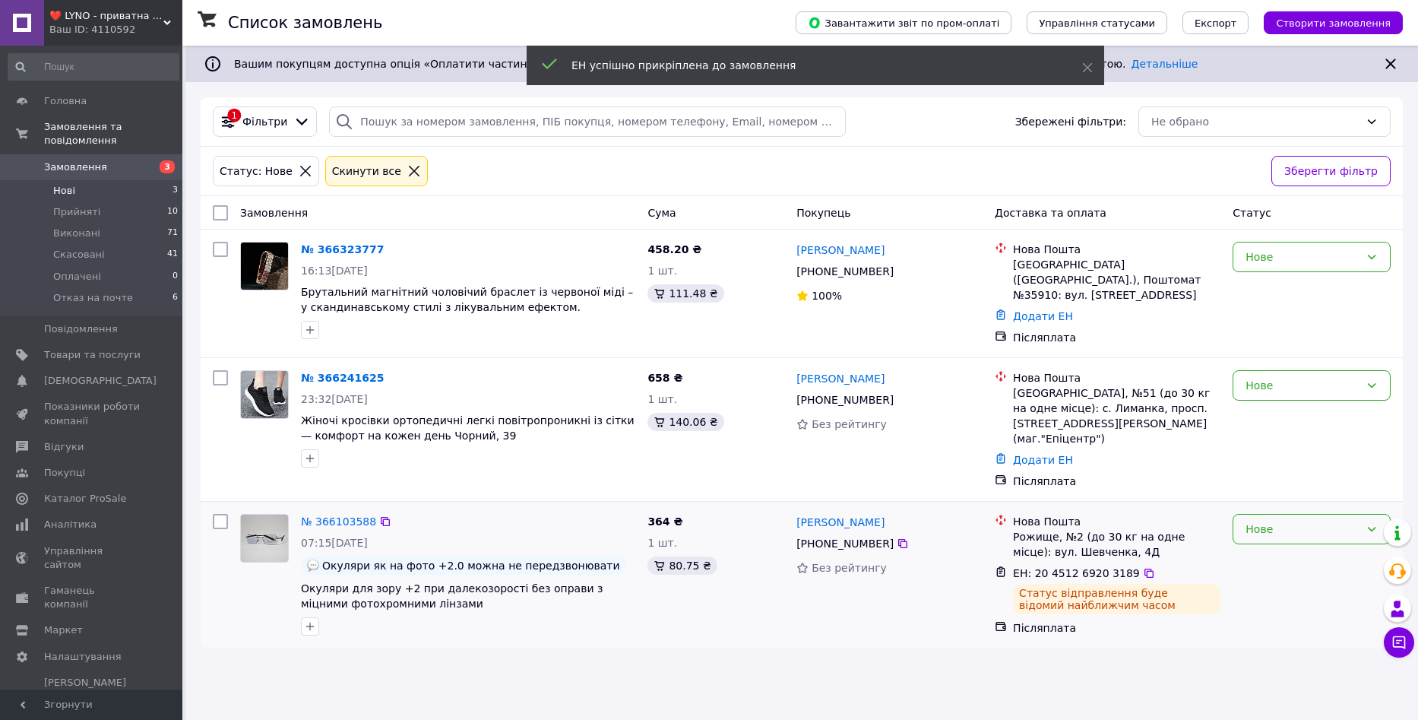
click at [1289, 521] on div "Нове" at bounding box center [1303, 529] width 114 height 17
click at [1272, 537] on li "Прийнято" at bounding box center [1312, 541] width 157 height 27
click at [1401, 646] on icon at bounding box center [1399, 642] width 13 height 13
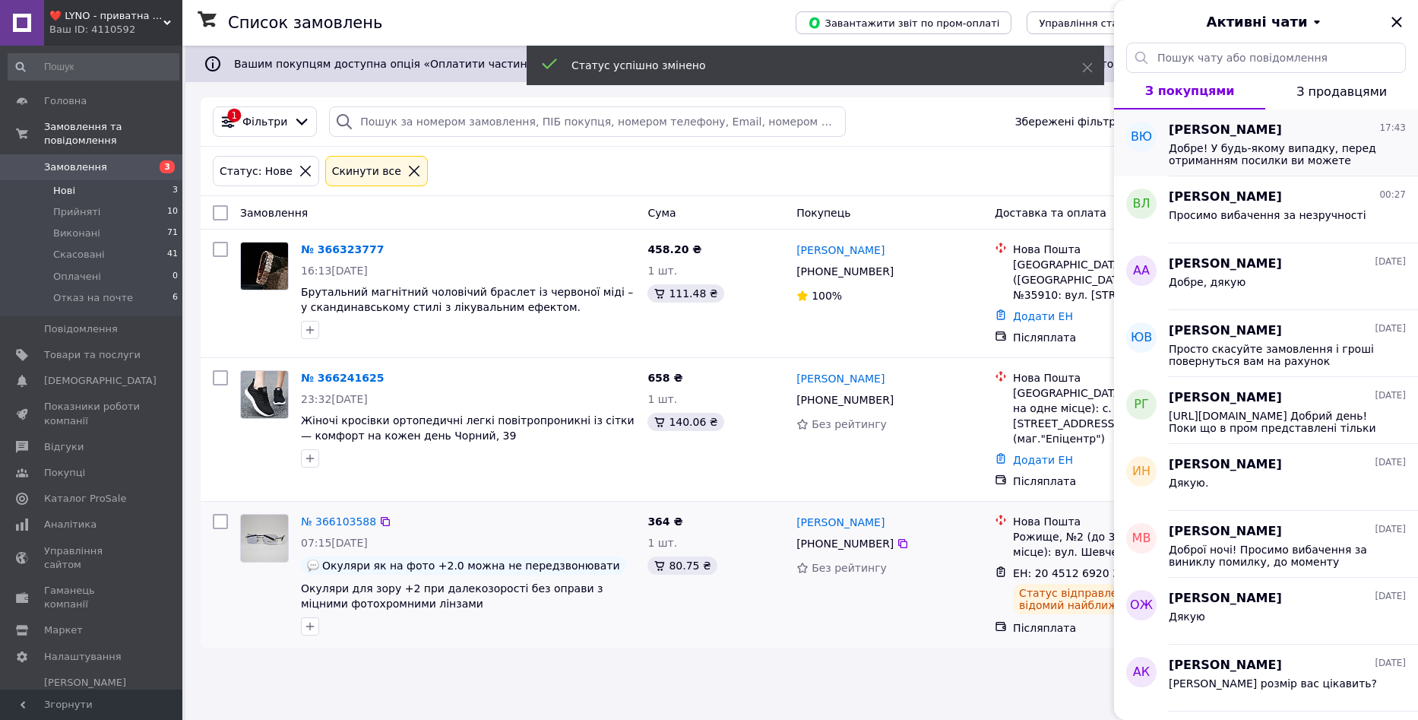
click at [1309, 132] on div "[PERSON_NAME] 17:43" at bounding box center [1287, 130] width 237 height 17
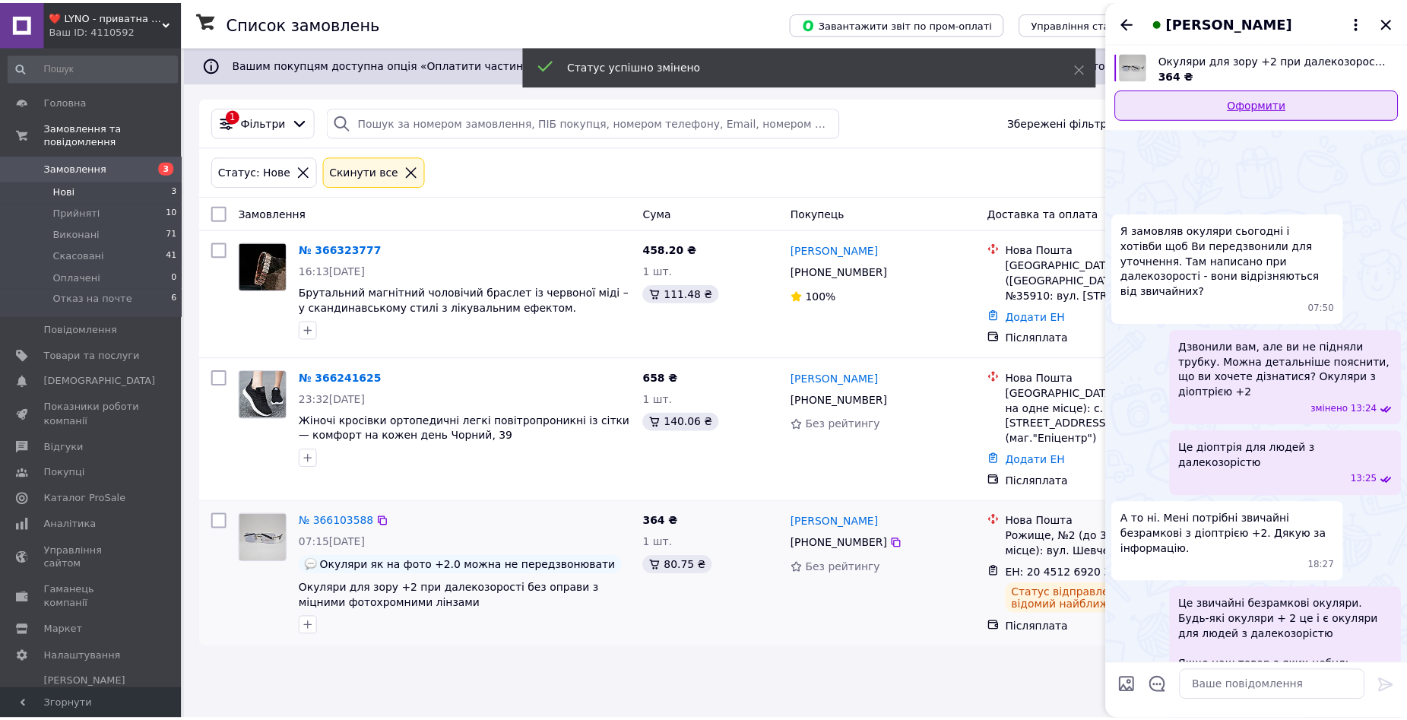
scroll to position [261, 0]
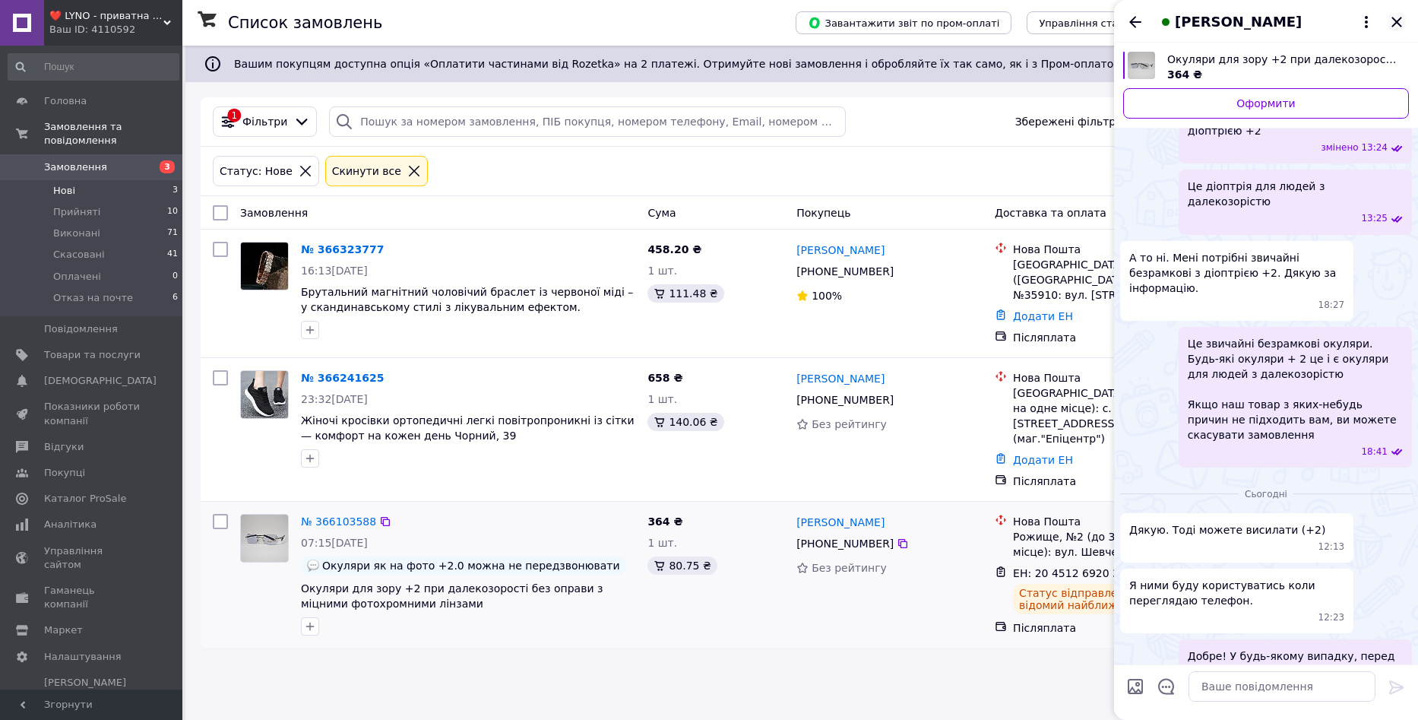
click at [1398, 17] on icon "Закрити" at bounding box center [1397, 22] width 18 height 18
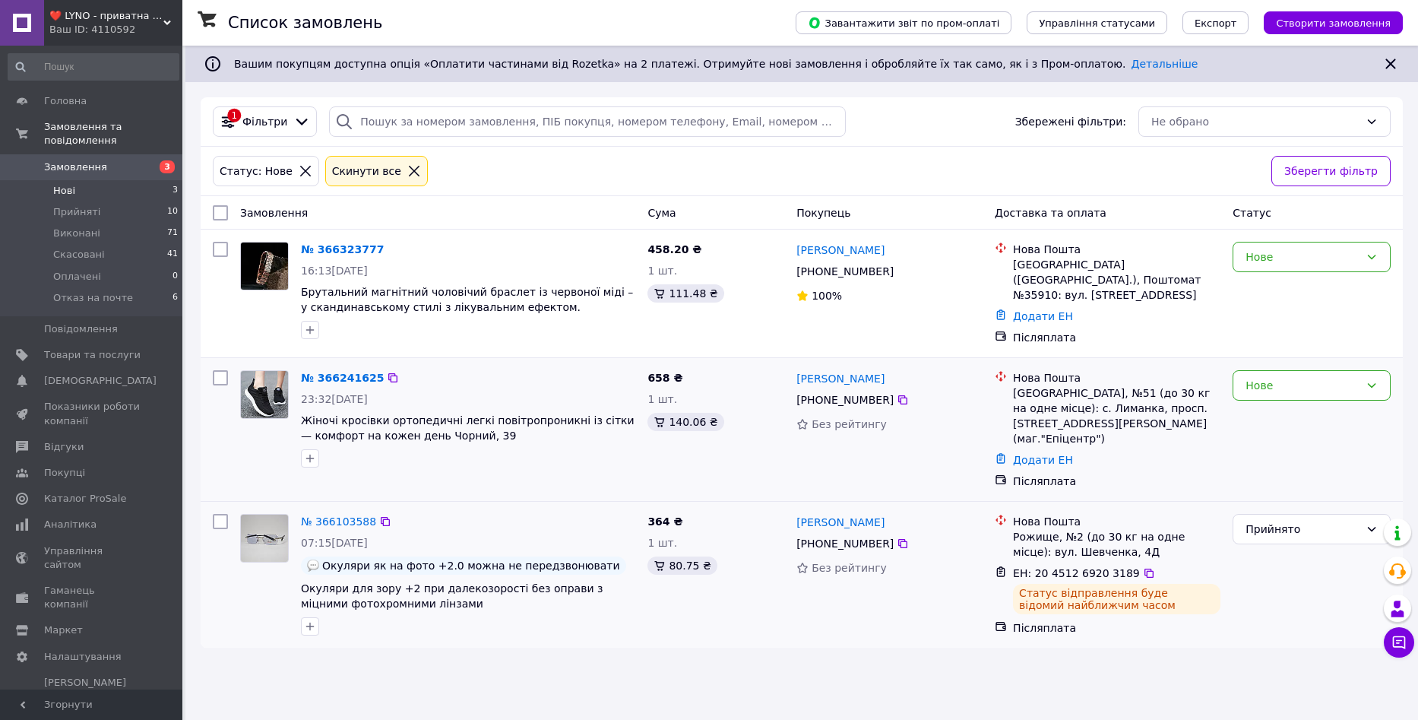
click at [884, 389] on div "[PHONE_NUMBER]" at bounding box center [845, 399] width 103 height 21
click at [897, 394] on icon at bounding box center [903, 400] width 12 height 12
click at [1038, 454] on link "Додати ЕН" at bounding box center [1043, 460] width 60 height 12
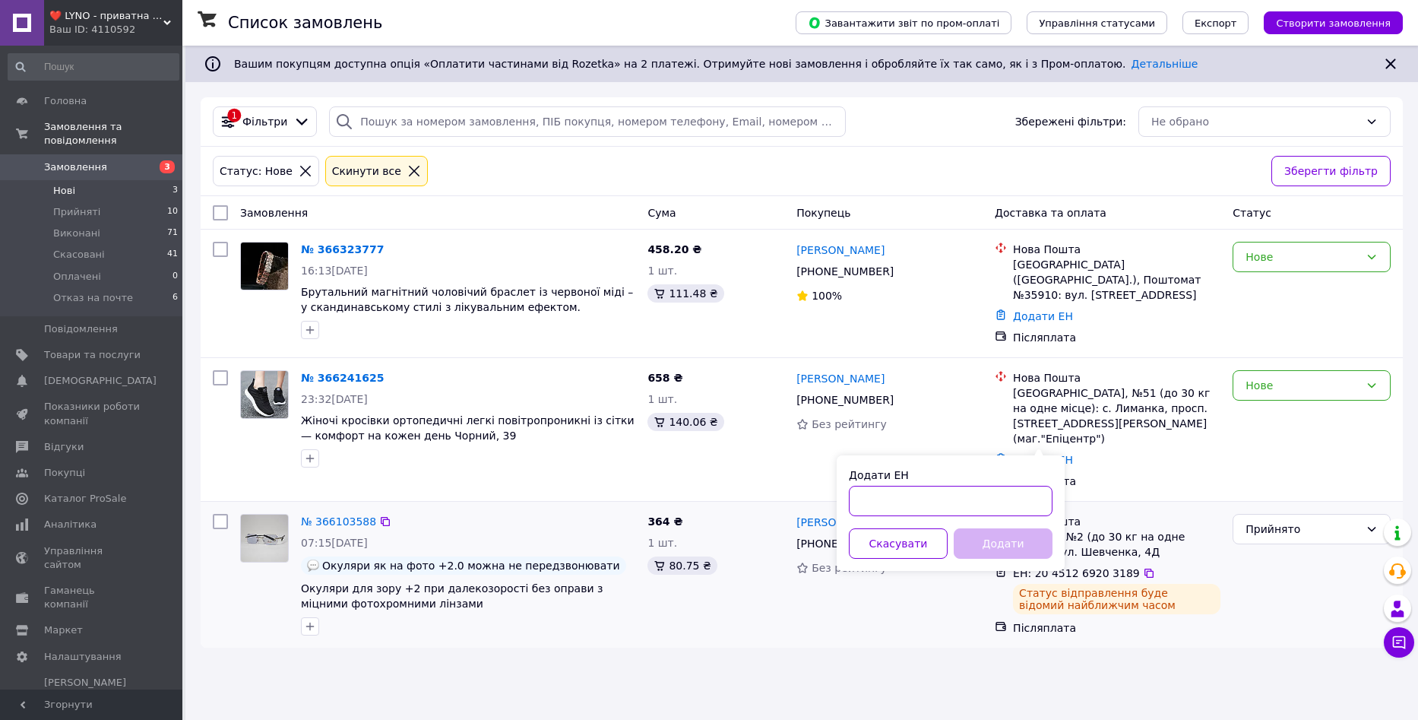
click at [945, 501] on input "Додати ЕН" at bounding box center [951, 501] width 204 height 30
paste input "20451268931953"
type input "20451268931953"
click at [980, 542] on button "Додати" at bounding box center [1003, 543] width 99 height 30
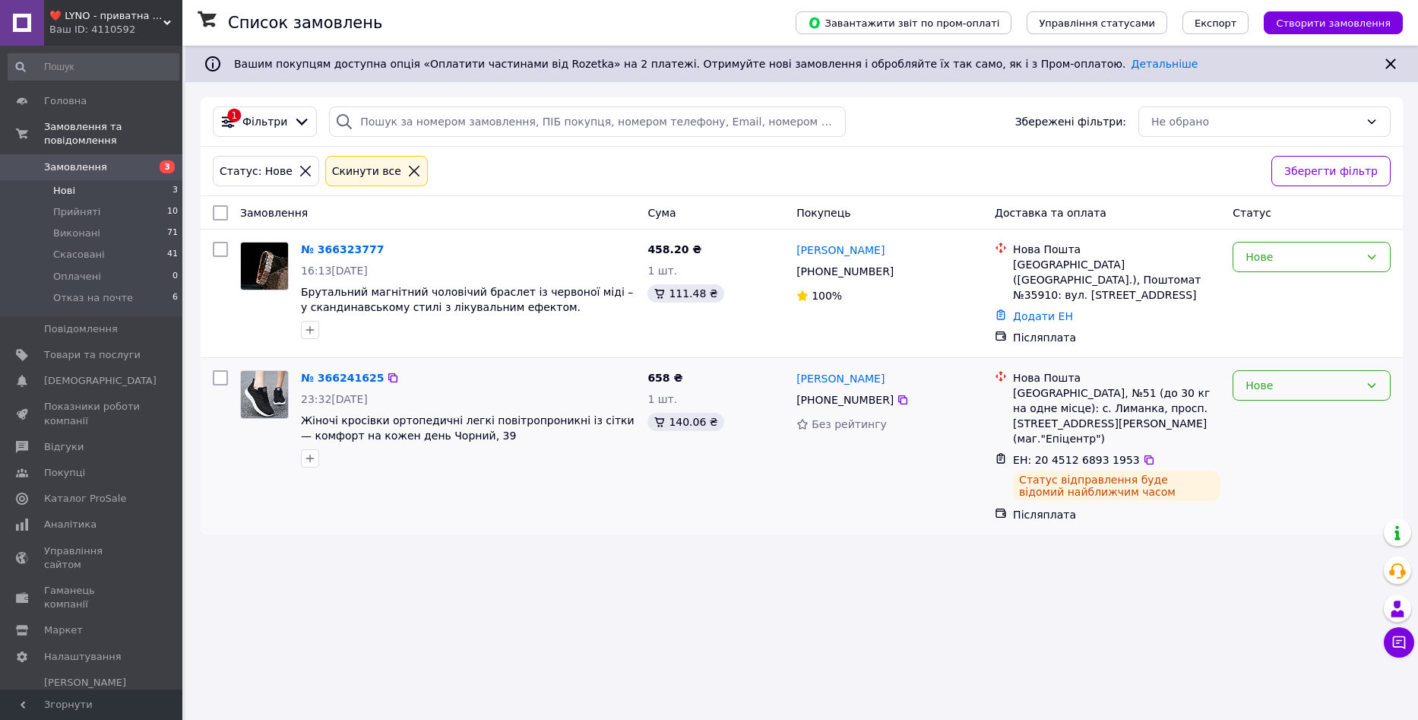
click at [1251, 386] on div "Нове" at bounding box center [1303, 385] width 114 height 17
click at [1269, 409] on li "Прийнято" at bounding box center [1312, 412] width 157 height 27
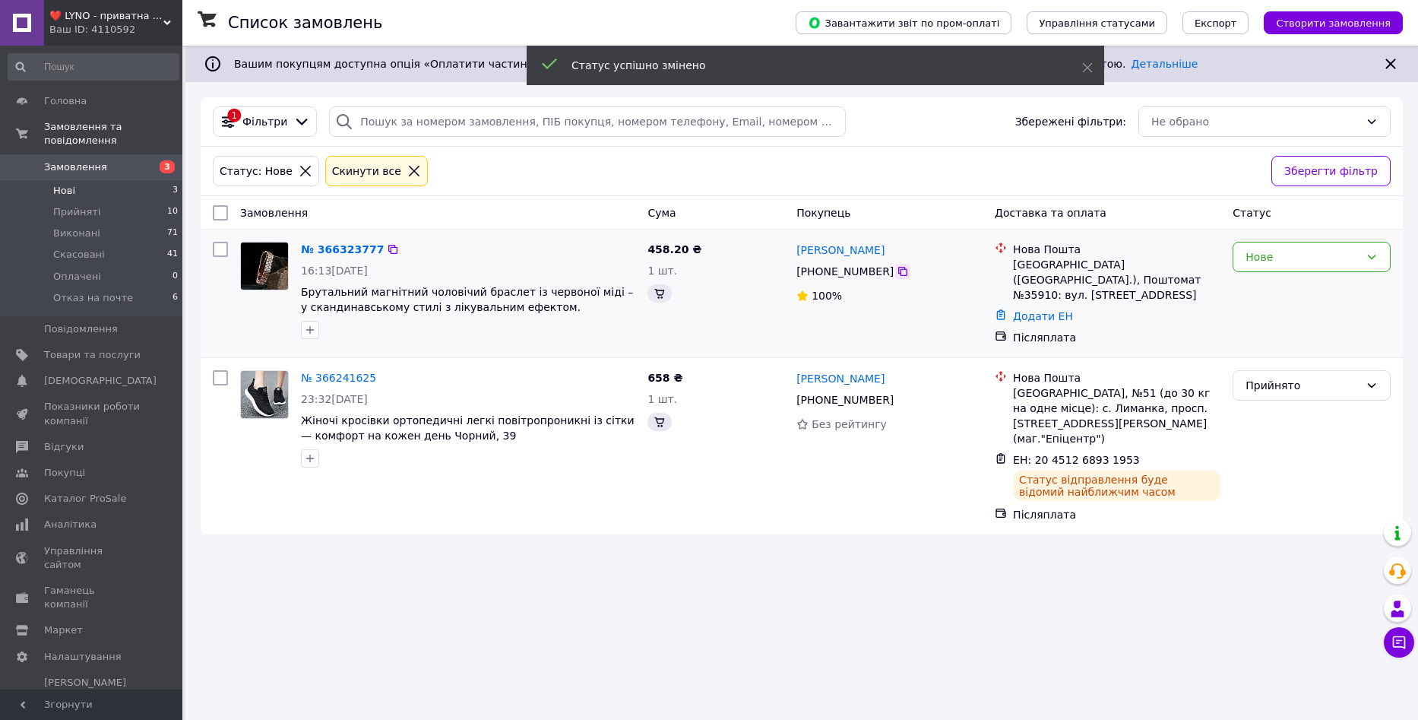
click at [897, 272] on icon at bounding box center [903, 271] width 12 height 12
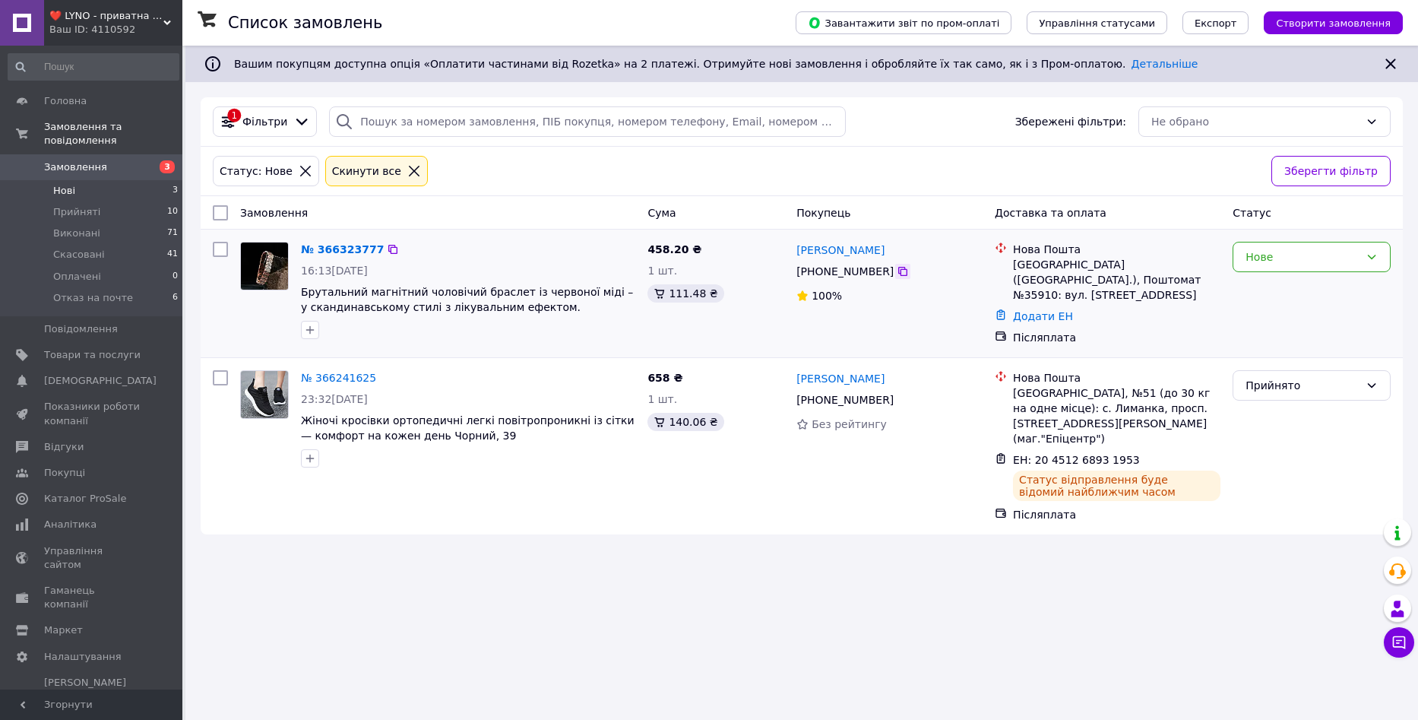
click at [897, 274] on icon at bounding box center [903, 271] width 12 height 12
click at [1038, 310] on link "Додати ЕН" at bounding box center [1043, 316] width 60 height 12
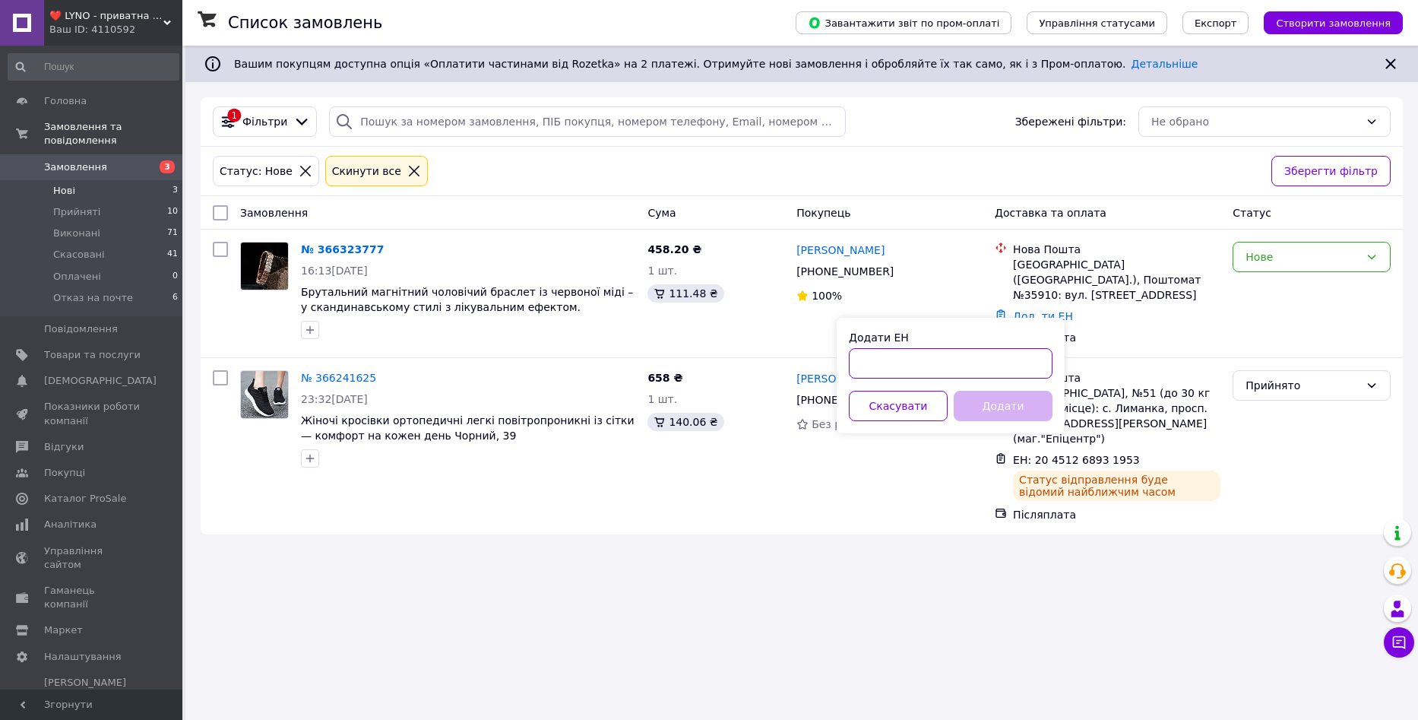
click at [1016, 355] on input "Додати ЕН" at bounding box center [951, 363] width 204 height 30
paste input "20451269203946"
type input "20451269203946"
click at [1006, 401] on button "Додати" at bounding box center [1003, 406] width 99 height 30
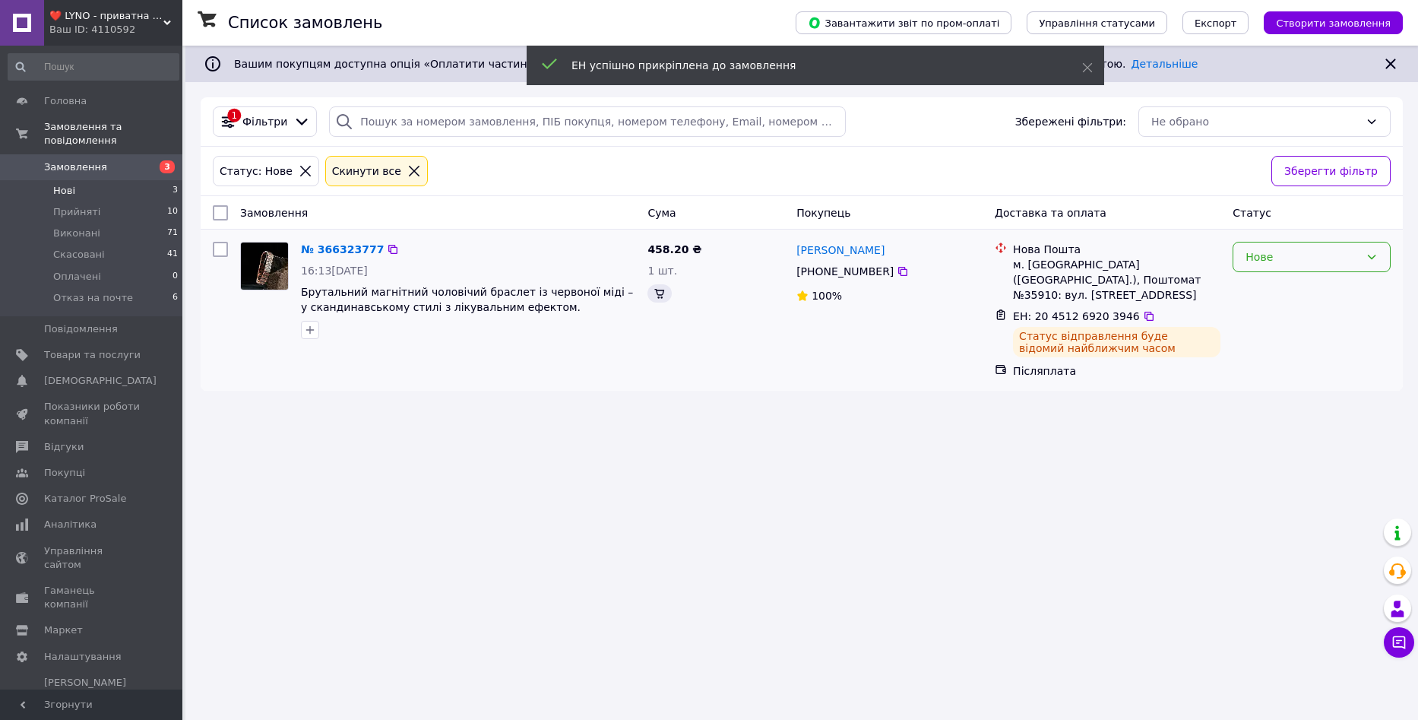
click at [1313, 264] on div "Нове" at bounding box center [1303, 257] width 114 height 17
click at [1312, 285] on li "Прийнято" at bounding box center [1312, 290] width 157 height 27
click at [132, 201] on li "Прийняті 10" at bounding box center [93, 211] width 187 height 21
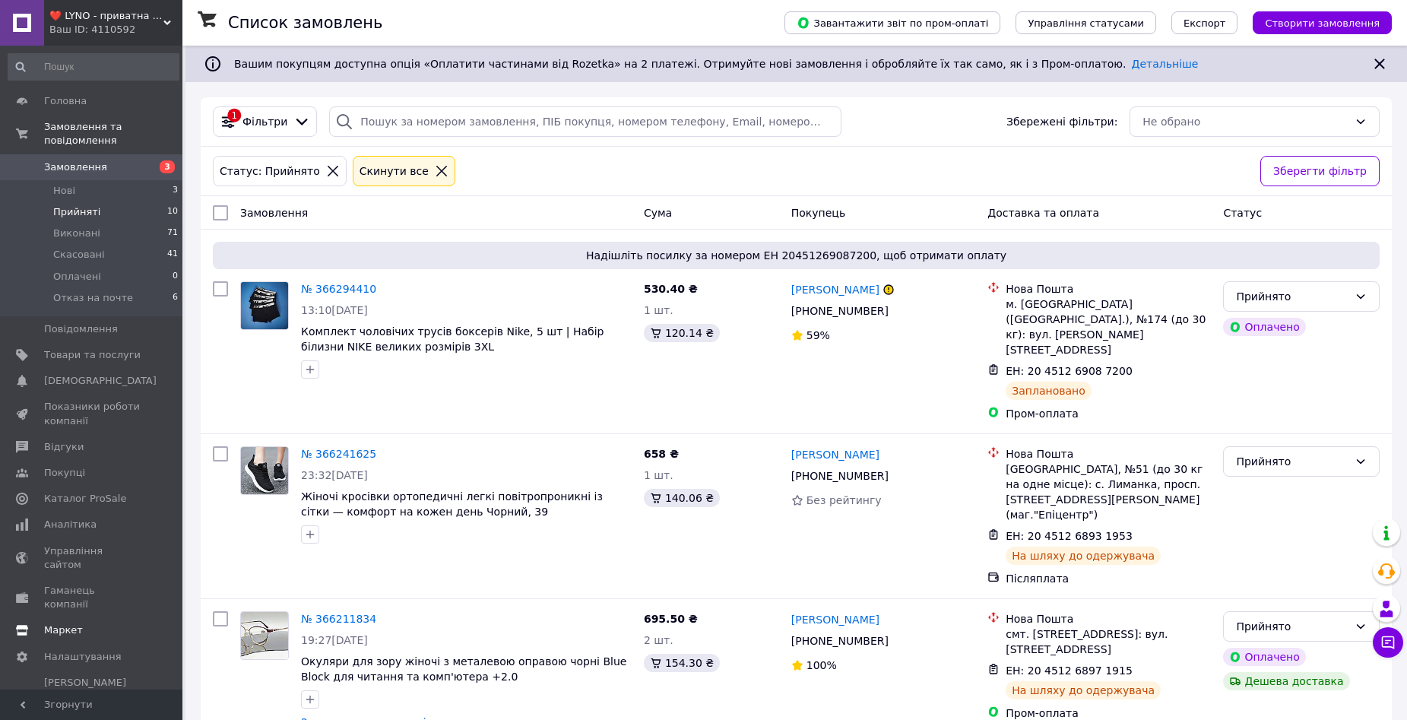
click at [103, 406] on span "Показники роботи компанії" at bounding box center [92, 413] width 97 height 27
